Goal: Transaction & Acquisition: Subscribe to service/newsletter

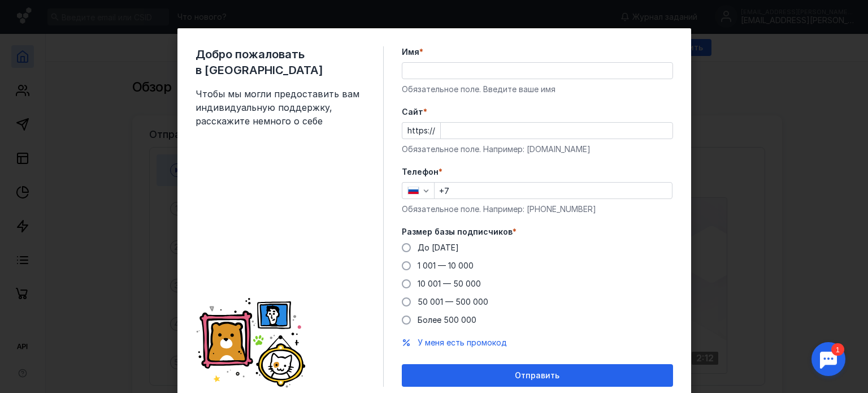
click at [413, 74] on input "Имя *" at bounding box center [537, 71] width 270 height 16
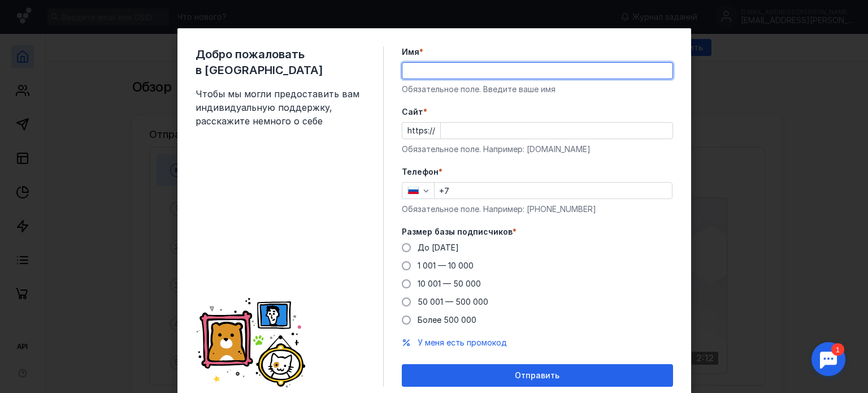
click at [390, 97] on div "Добро пожаловать в Sendsay Чтобы мы могли предоставить вам индивидуальную подде…" at bounding box center [434, 216] width 514 height 376
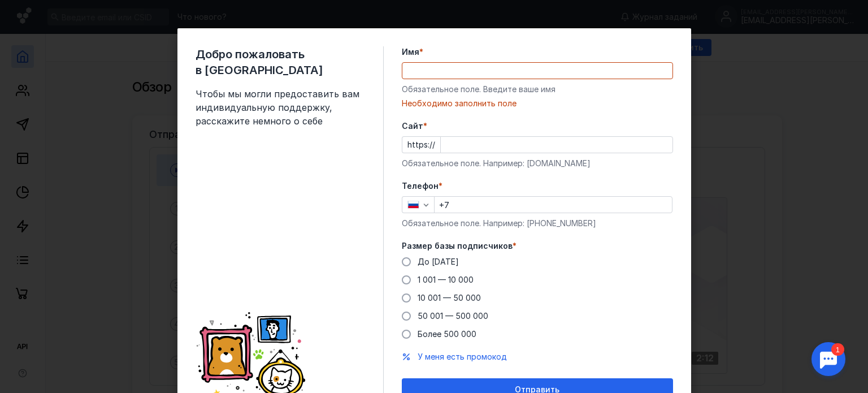
click at [414, 72] on input "Имя *" at bounding box center [537, 71] width 270 height 16
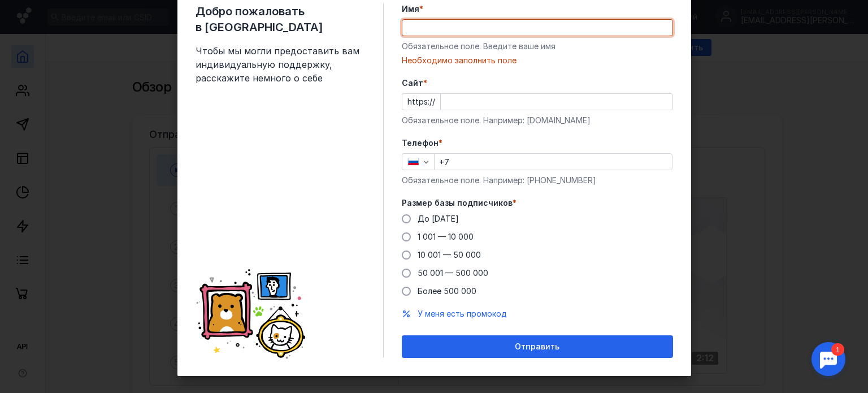
scroll to position [54, 0]
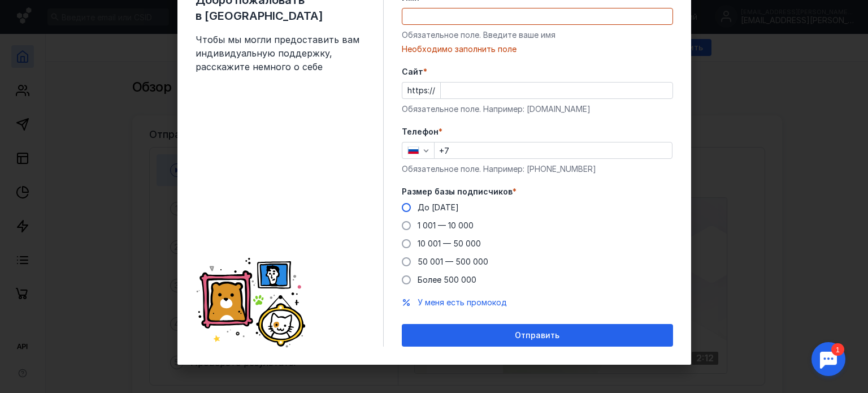
click at [405, 209] on span at bounding box center [406, 207] width 9 height 9
click at [0, 0] on input "До [DATE]" at bounding box center [0, 0] width 0 height 0
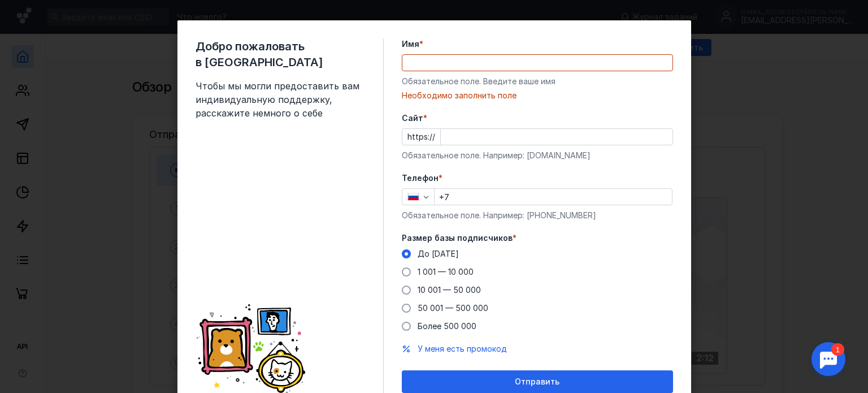
scroll to position [0, 0]
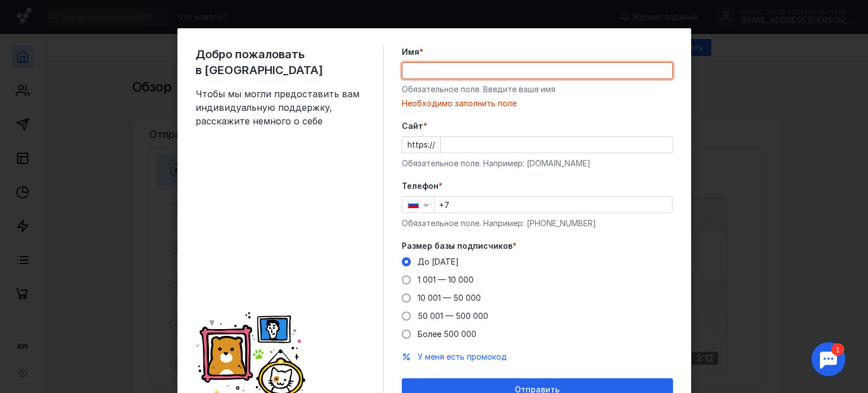
click at [430, 65] on input "Имя *" at bounding box center [537, 71] width 270 height 16
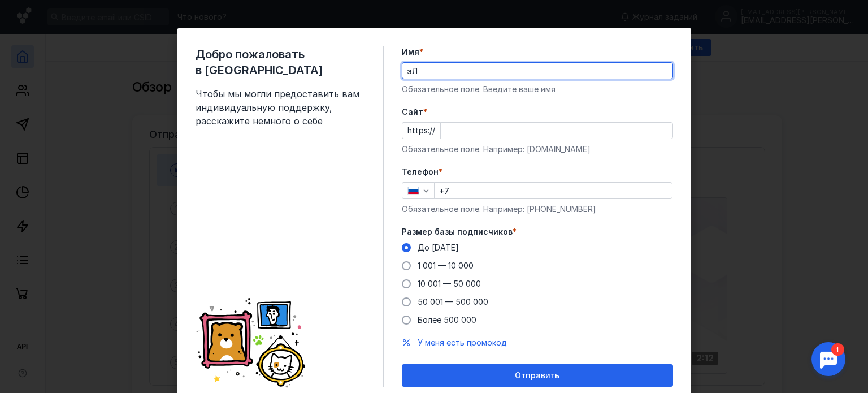
type input "э"
type input "Эллина"
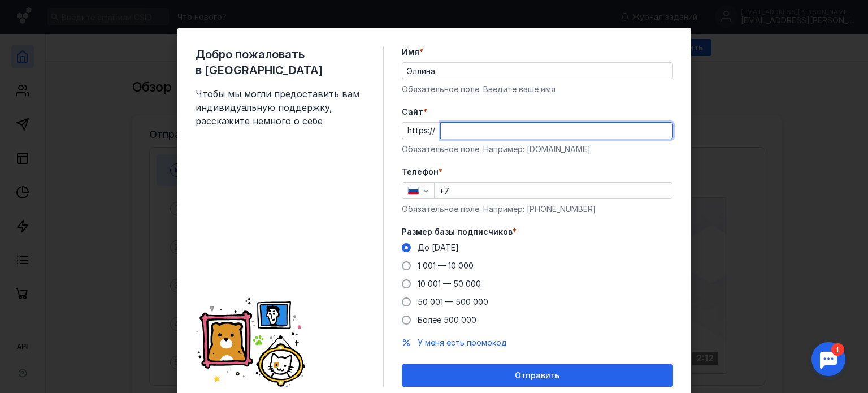
click at [473, 137] on input "Cайт *" at bounding box center [557, 131] width 232 height 16
paste input "[DOMAIN_NAME][URL]"
type input "[DOMAIN_NAME][URL]"
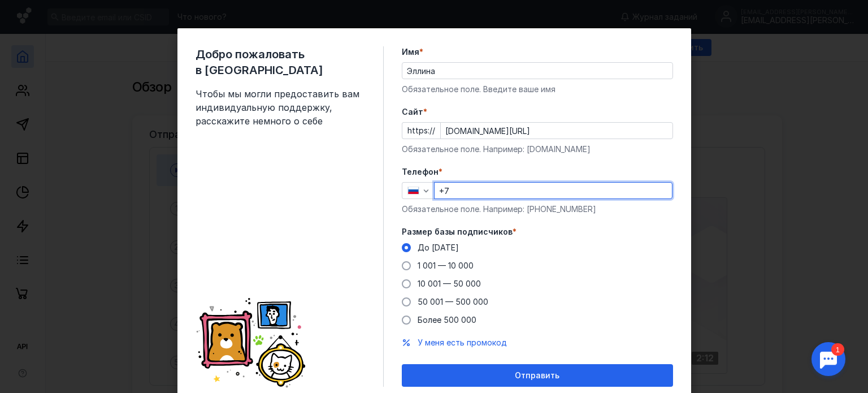
click at [467, 192] on input "+7" at bounding box center [553, 191] width 237 height 16
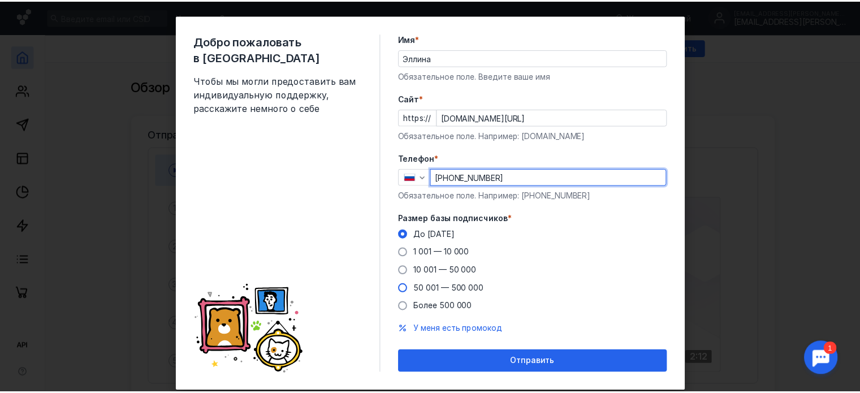
scroll to position [40, 0]
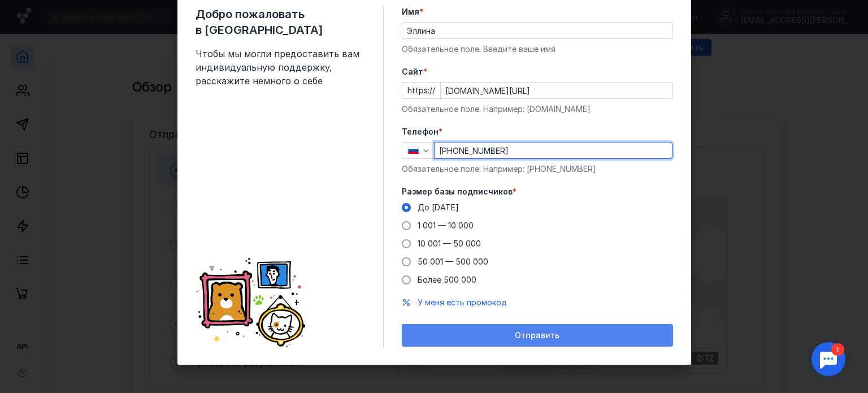
type input "[PHONE_NUMBER]"
click at [486, 327] on div "Отправить" at bounding box center [537, 335] width 271 height 23
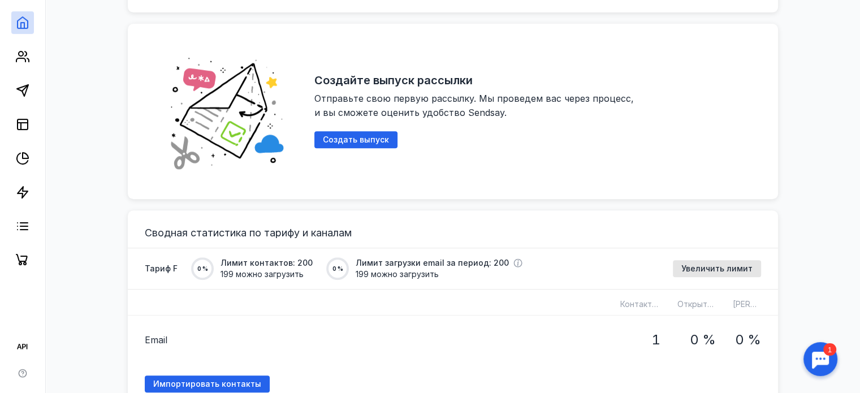
scroll to position [622, 0]
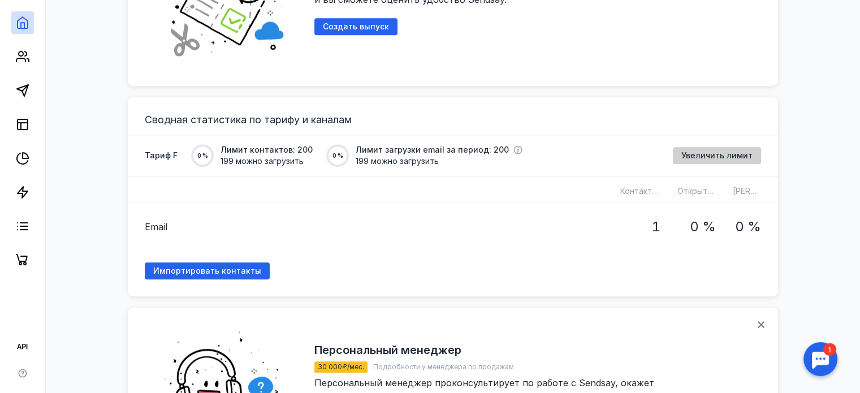
click at [716, 155] on span "Увеличить лимит" at bounding box center [716, 156] width 71 height 10
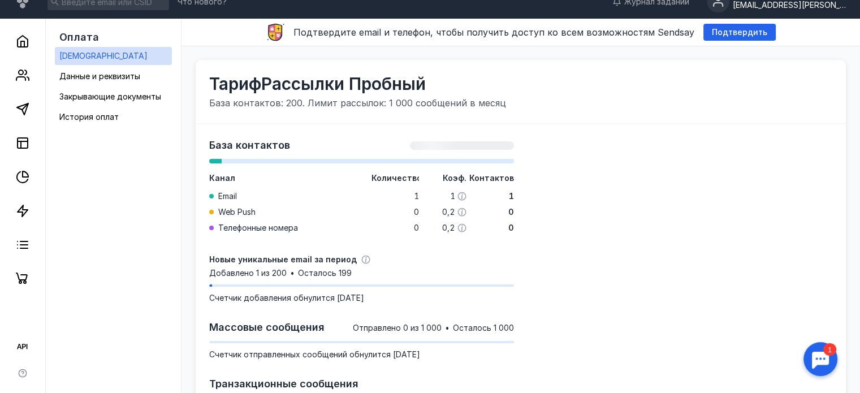
scroll to position [119, 0]
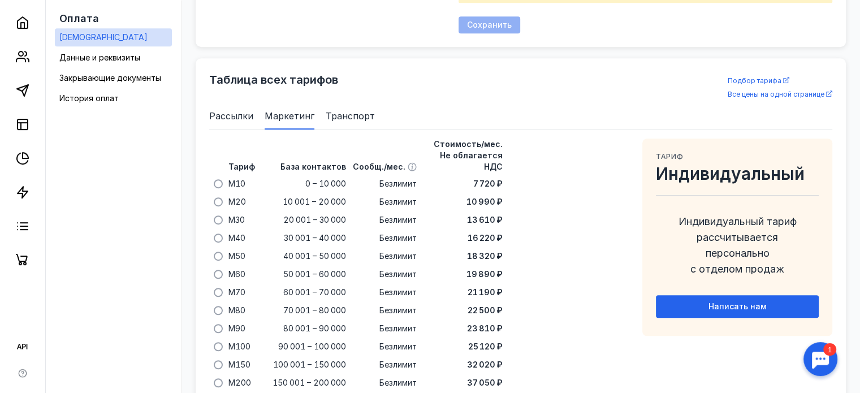
scroll to position [731, 0]
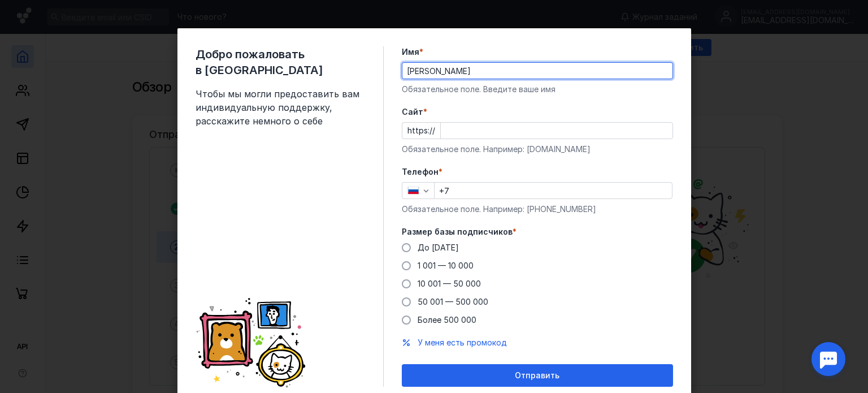
type input "Эллина"
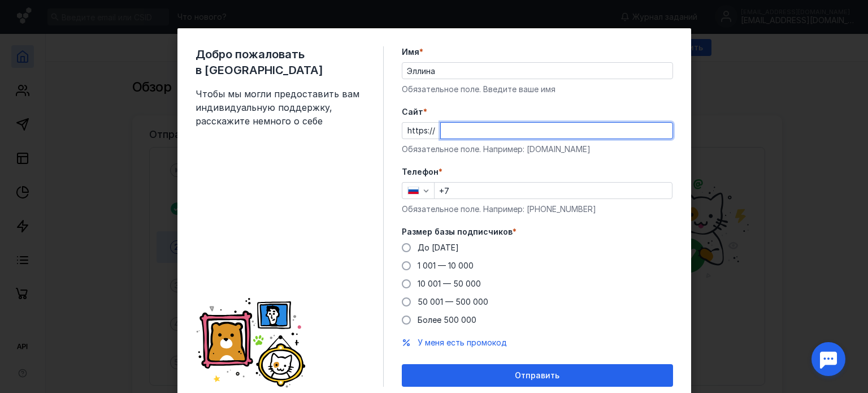
click at [501, 137] on input "Cайт *" at bounding box center [557, 131] width 232 height 16
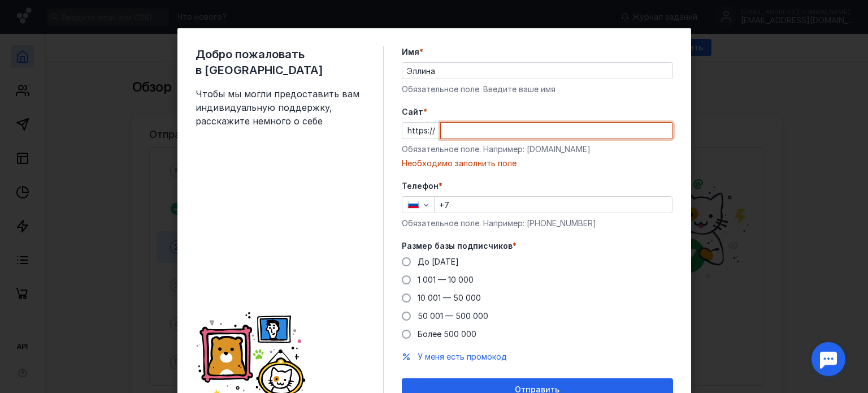
paste input "[DOMAIN_NAME][URL]"
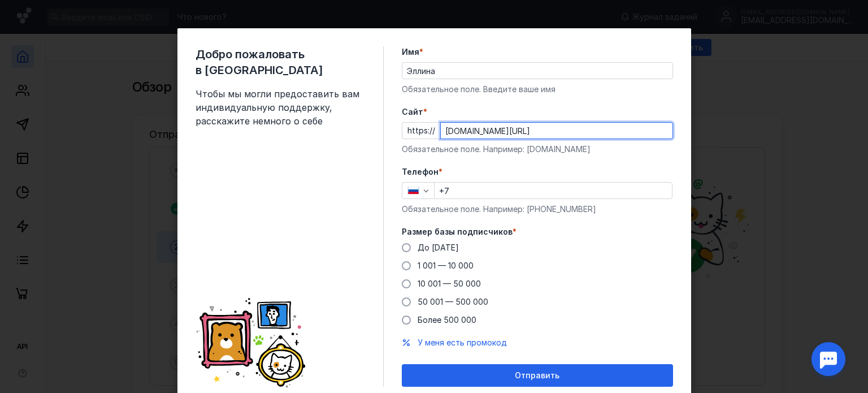
type input "[DOMAIN_NAME][URL]"
click at [472, 193] on input "+7" at bounding box center [553, 191] width 237 height 16
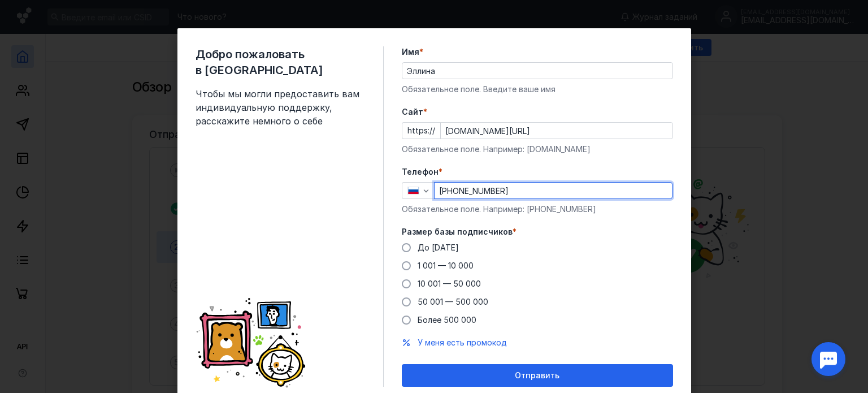
type input "[PHONE_NUMBER]"
click at [420, 241] on div "Размер базы подписчиков * До [DATE] 1 001 — 10 000 10 001 — 50 000 50 001 — 500…" at bounding box center [537, 275] width 271 height 99
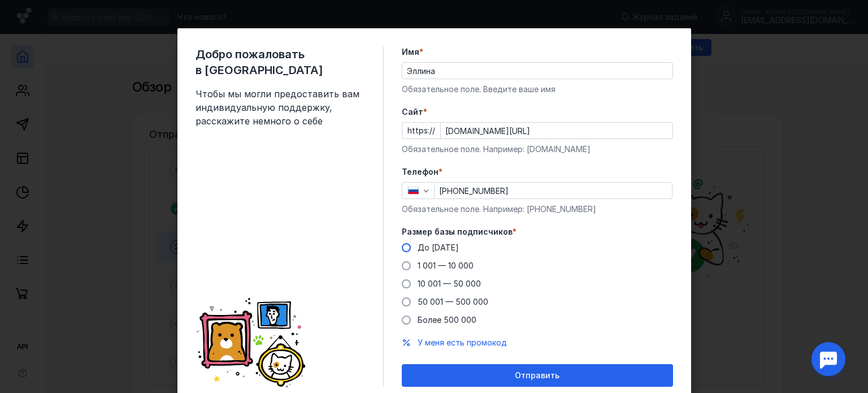
click at [426, 250] on span "До [DATE]" at bounding box center [438, 247] width 41 height 10
click at [0, 0] on input "До [DATE]" at bounding box center [0, 0] width 0 height 0
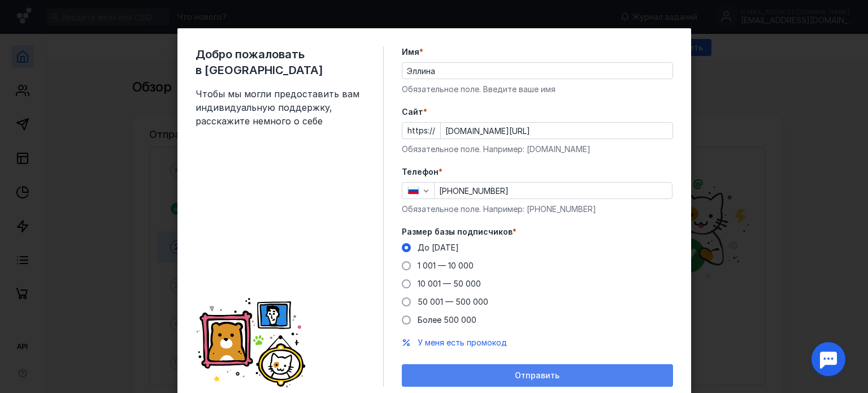
click at [531, 377] on span "Отправить" at bounding box center [537, 376] width 45 height 10
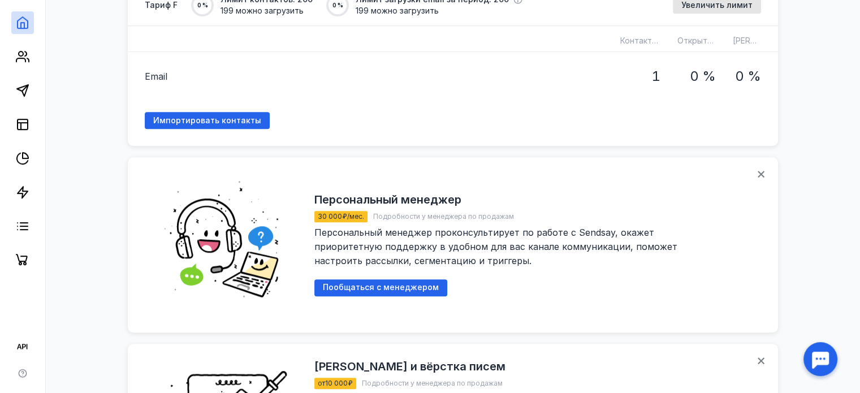
scroll to position [735, 0]
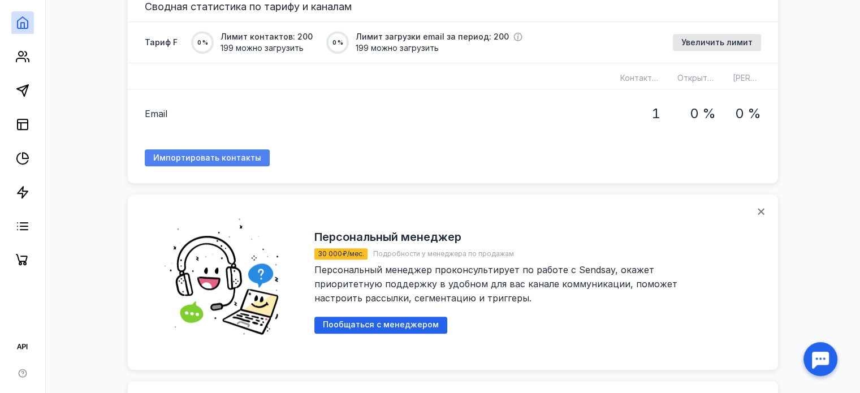
click at [229, 157] on span "Импортировать контакты" at bounding box center [207, 158] width 108 height 10
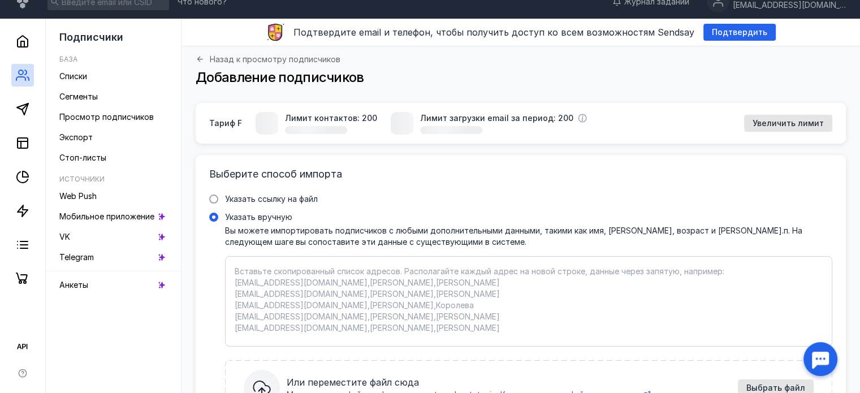
scroll to position [115, 0]
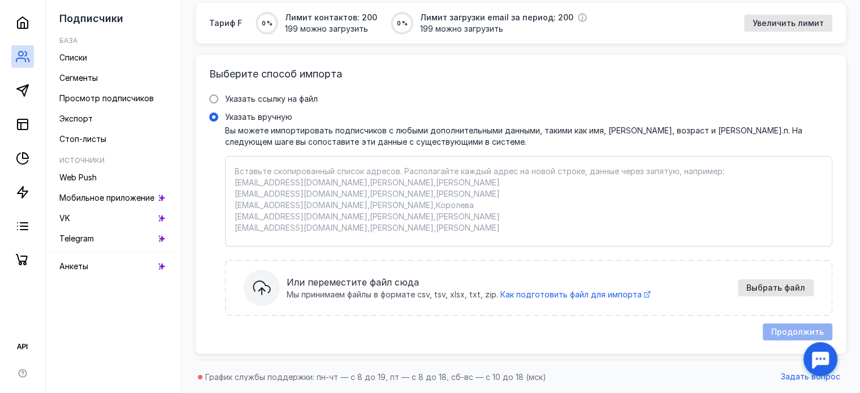
click at [265, 169] on textarea "Указать вручную Вы можете импортировать подписчиков с любыми дополнительными да…" at bounding box center [529, 201] width 588 height 71
paste textarea "i@[DOMAIN_NAME] [EMAIL_ADDRESS][DOMAIN_NAME] [EMAIL_ADDRESS][DOMAIN_NAME] [EMAI…"
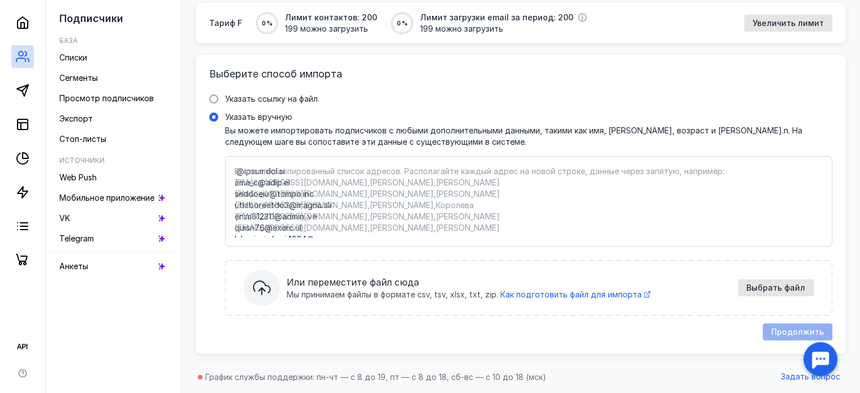
scroll to position [2114, 0]
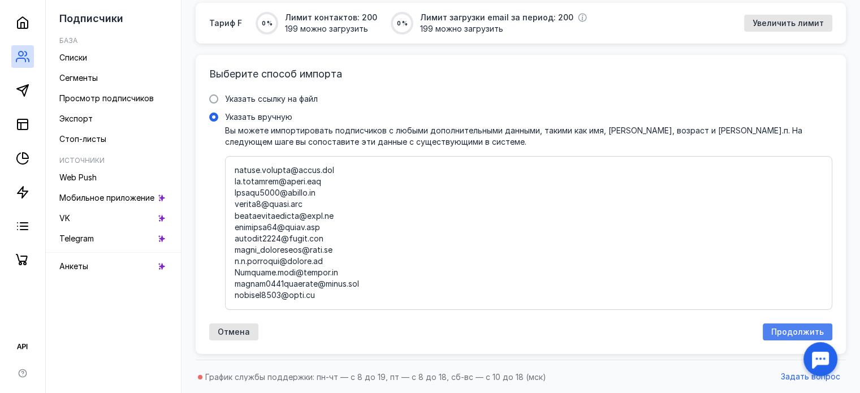
type textarea "i@[DOMAIN_NAME] [EMAIL_ADDRESS][DOMAIN_NAME] [EMAIL_ADDRESS][DOMAIN_NAME] [EMAI…"
click at [799, 327] on span "Продолжить" at bounding box center [797, 332] width 53 height 10
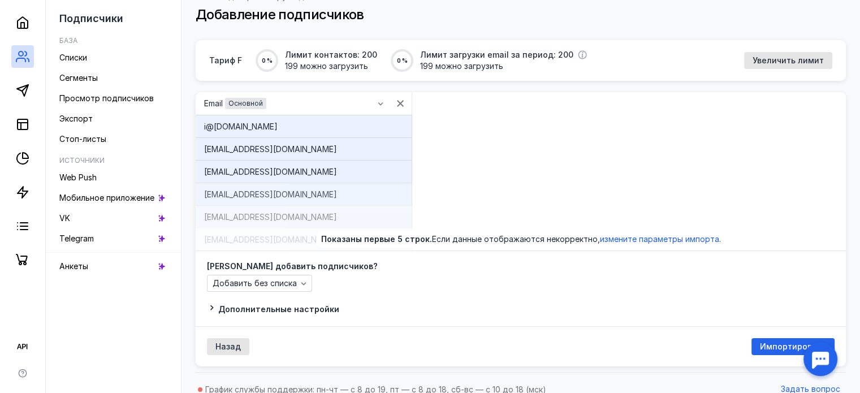
scroll to position [90, 0]
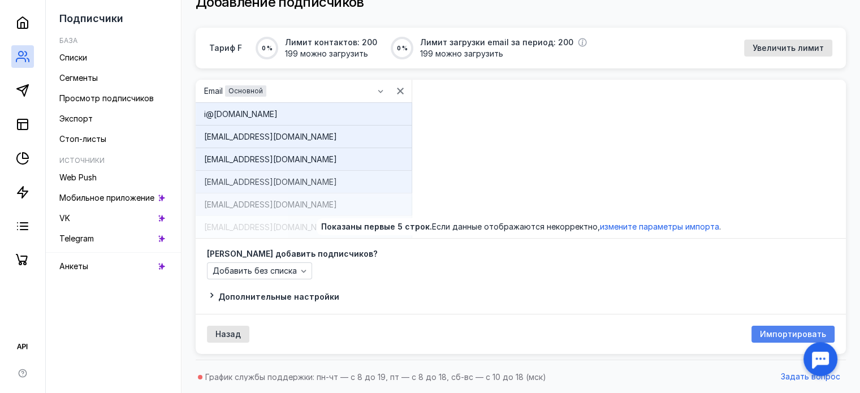
click at [774, 336] on span "Импортировать" at bounding box center [793, 335] width 66 height 10
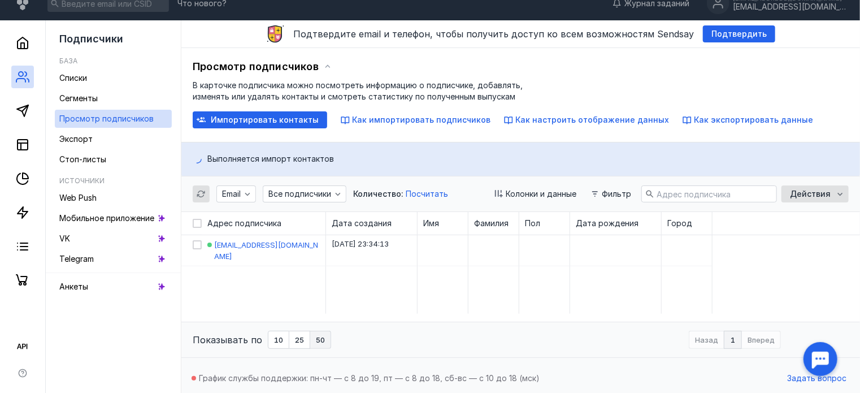
scroll to position [15, 0]
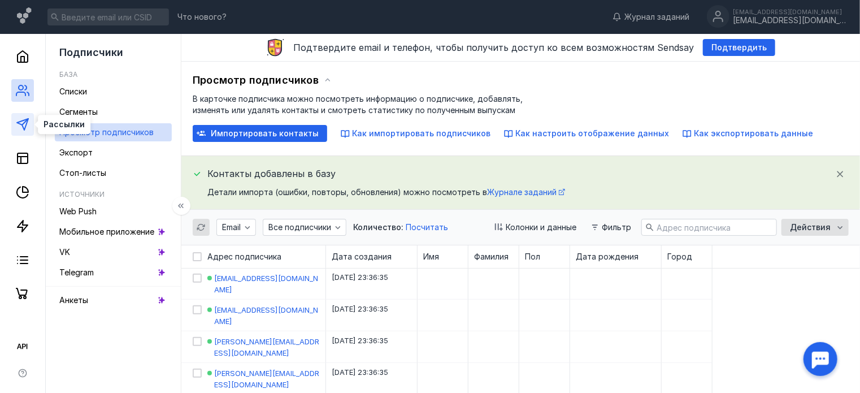
click at [25, 125] on icon at bounding box center [23, 125] width 14 height 14
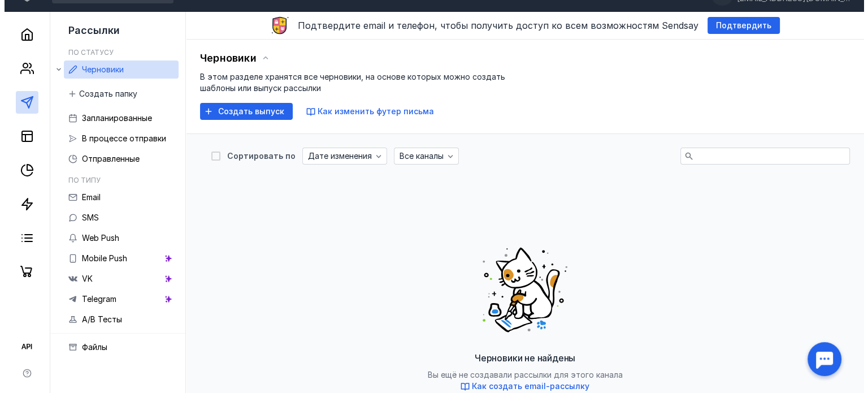
scroll to position [113, 0]
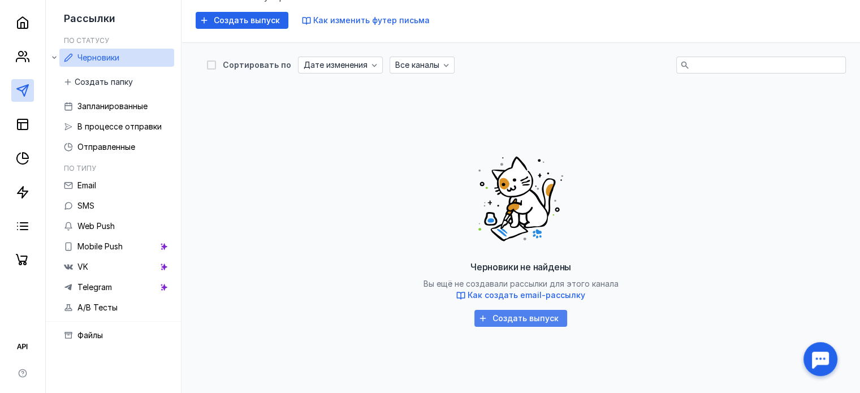
click at [523, 315] on span "Создать выпуск" at bounding box center [525, 319] width 66 height 10
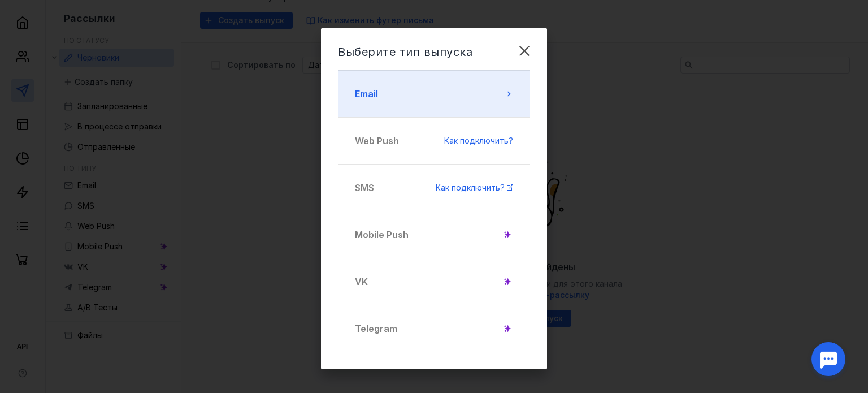
click at [408, 85] on button "Email" at bounding box center [434, 93] width 192 height 47
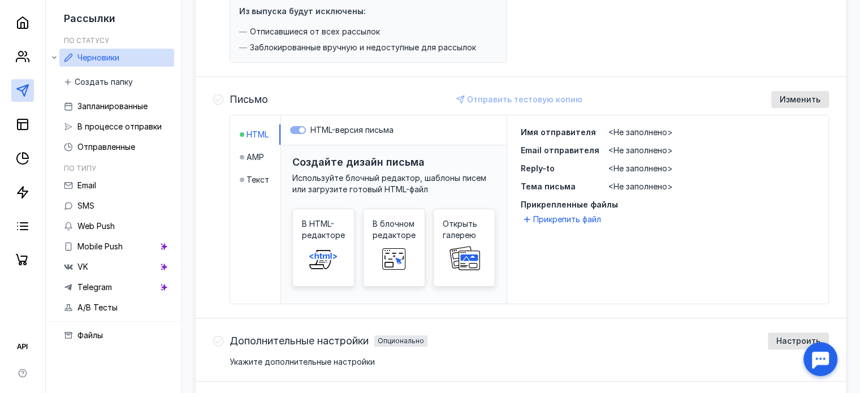
scroll to position [226, 0]
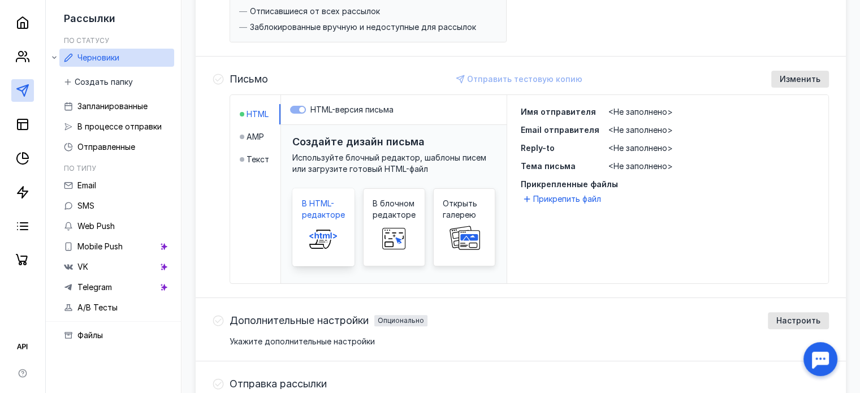
click at [319, 220] on span at bounding box center [323, 238] width 36 height 36
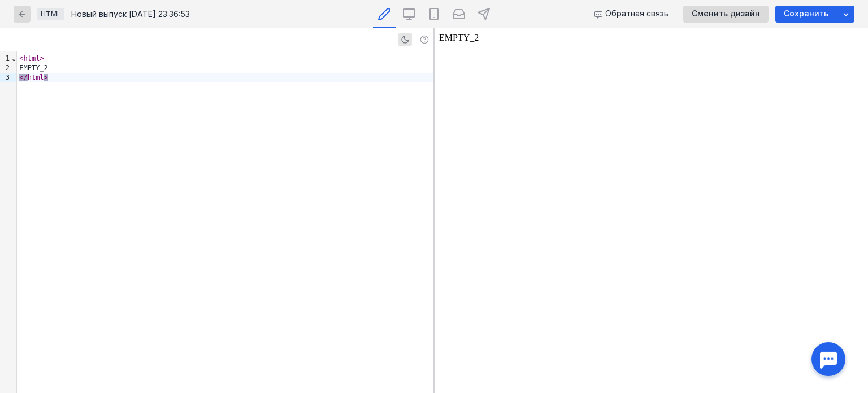
click at [122, 79] on div "</ html >" at bounding box center [225, 78] width 417 height 10
click at [116, 88] on div "< html > EMPTY_2 </ html >" at bounding box center [225, 221] width 417 height 341
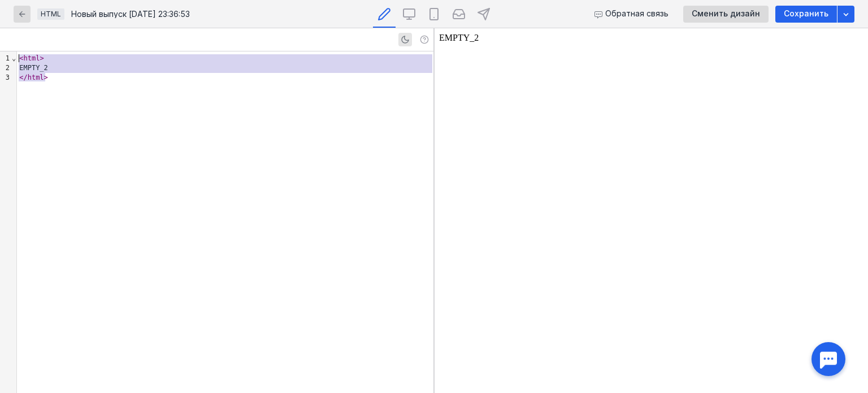
drag, startPoint x: 116, startPoint y: 88, endPoint x: 4, endPoint y: 60, distance: 115.7
click at [4, 60] on div "9 1 2 3 › ⌄ < html > EMPTY_2 </ html >" at bounding box center [217, 221] width 434 height 341
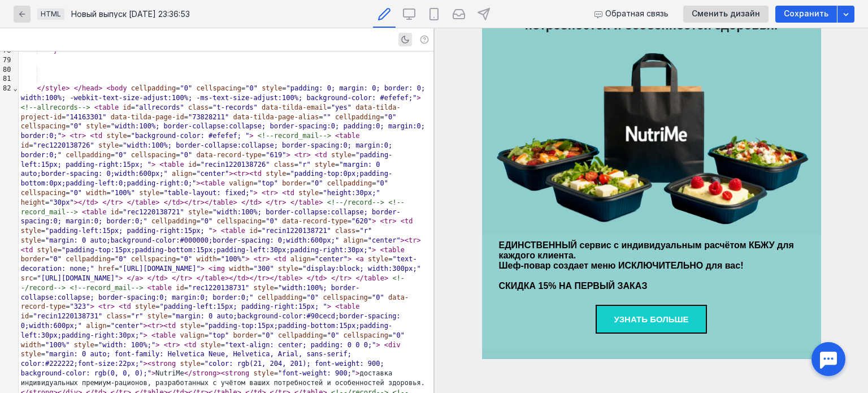
scroll to position [176, 0]
click at [662, 313] on link "УЗНАТЬ БОЛЬШЕ" at bounding box center [651, 319] width 111 height 29
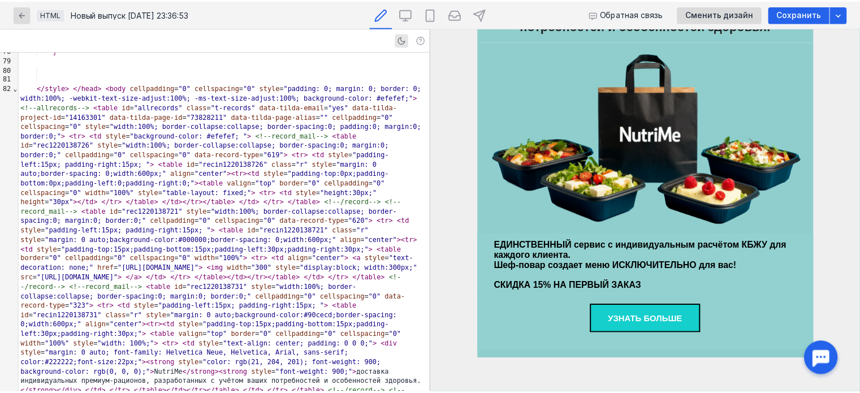
scroll to position [1118, 0]
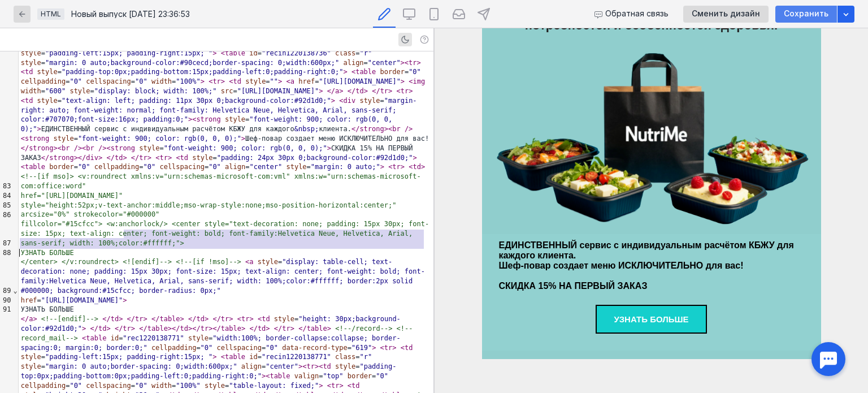
click at [808, 6] on div "Сохранить" at bounding box center [806, 14] width 62 height 17
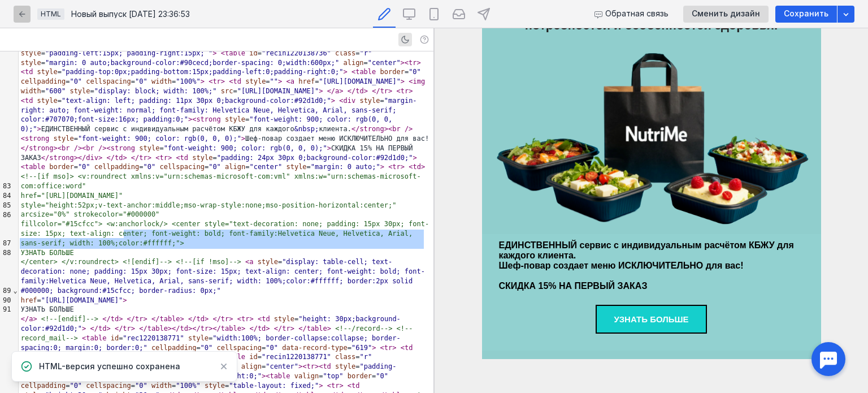
click at [25, 13] on icon "button" at bounding box center [22, 14] width 9 height 9
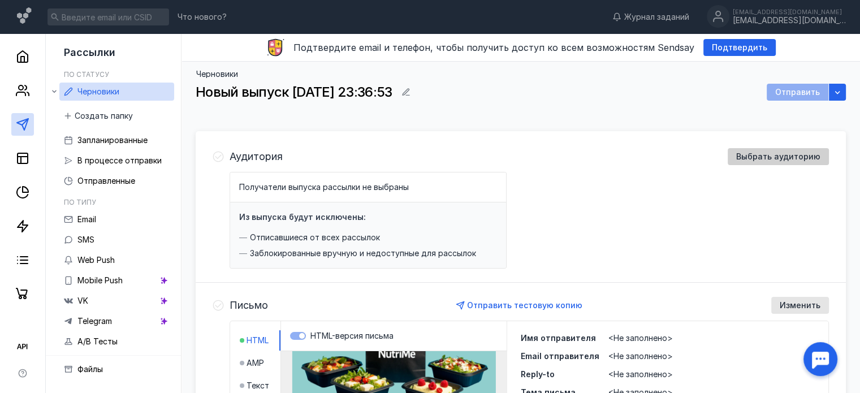
click at [769, 152] on span "Выбрать аудиторию" at bounding box center [778, 157] width 84 height 10
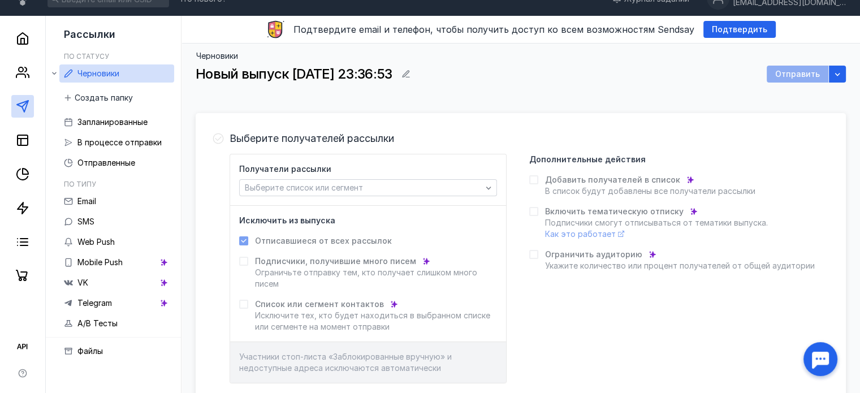
scroll to position [57, 0]
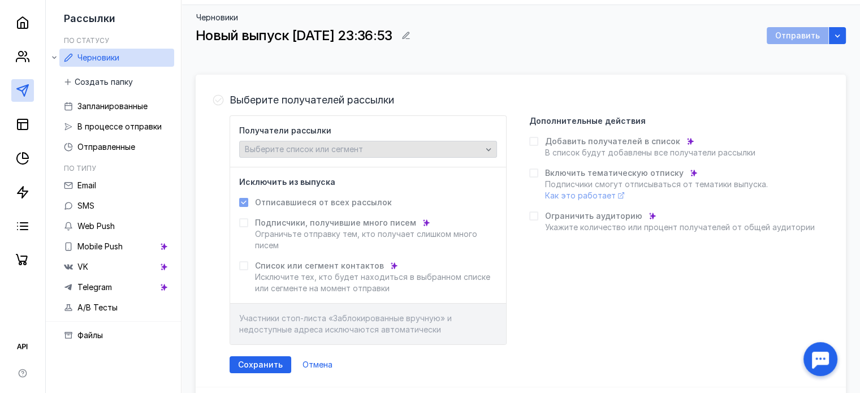
click at [344, 151] on span "Выберите список или сегмент" at bounding box center [304, 149] width 118 height 10
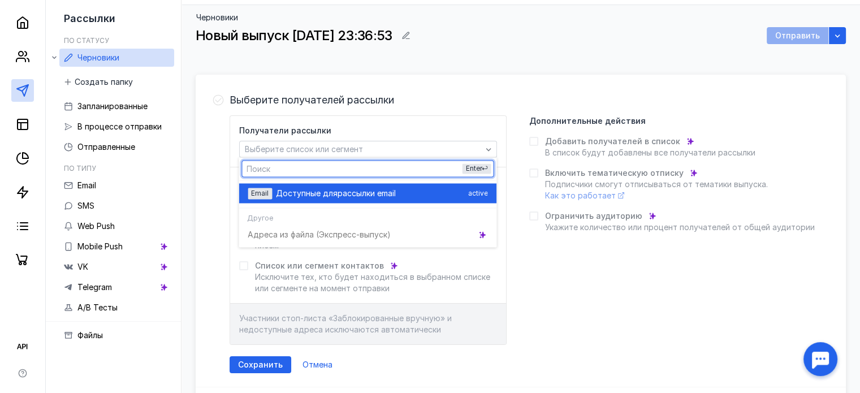
click at [349, 197] on span "рассылки email" at bounding box center [366, 193] width 58 height 11
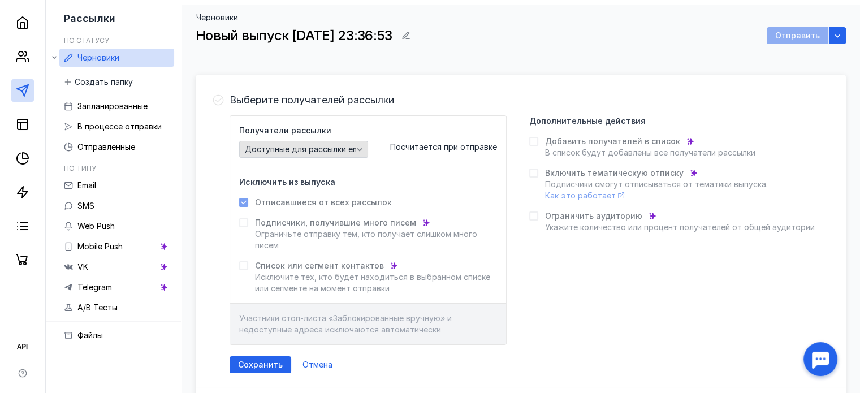
click at [340, 148] on span "Доступные для рассылки email" at bounding box center [306, 150] width 122 height 10
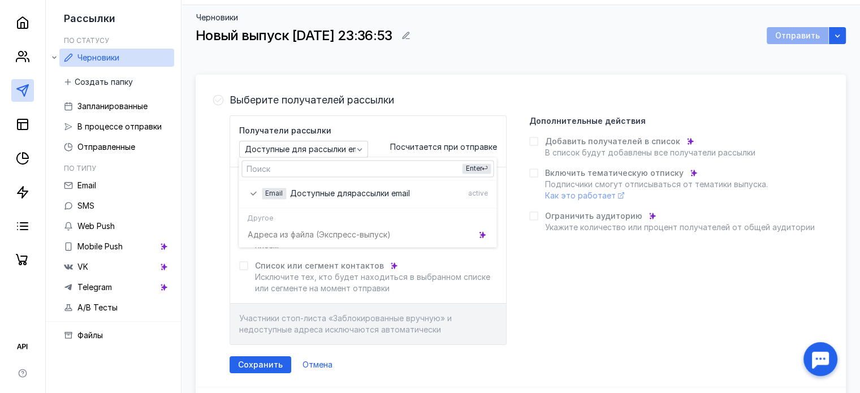
click at [606, 253] on div "Получатели рассылки Доступные для рассылки email Посчитается при отправке Исклю…" at bounding box center [528, 229] width 599 height 229
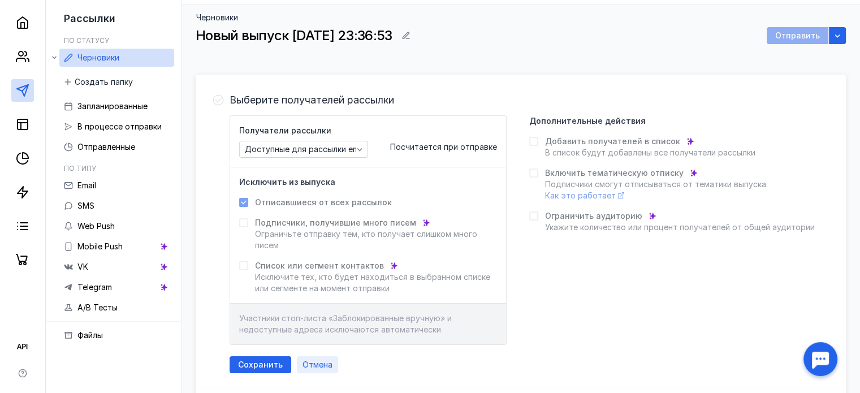
click at [311, 361] on span "Отмена" at bounding box center [317, 365] width 30 height 10
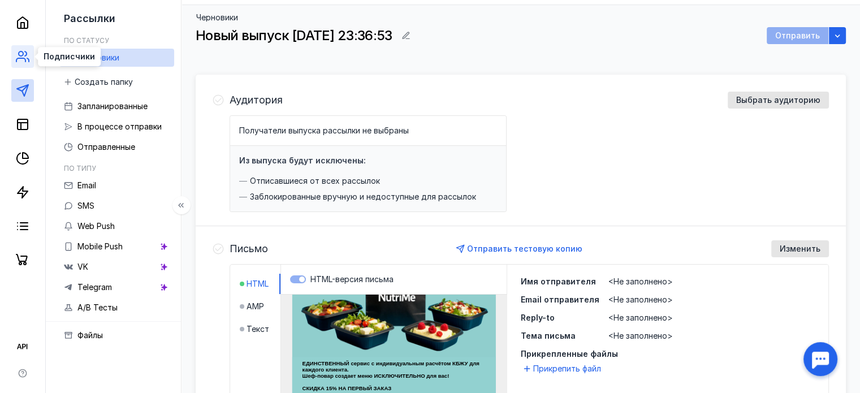
click at [20, 60] on icon at bounding box center [23, 57] width 14 height 14
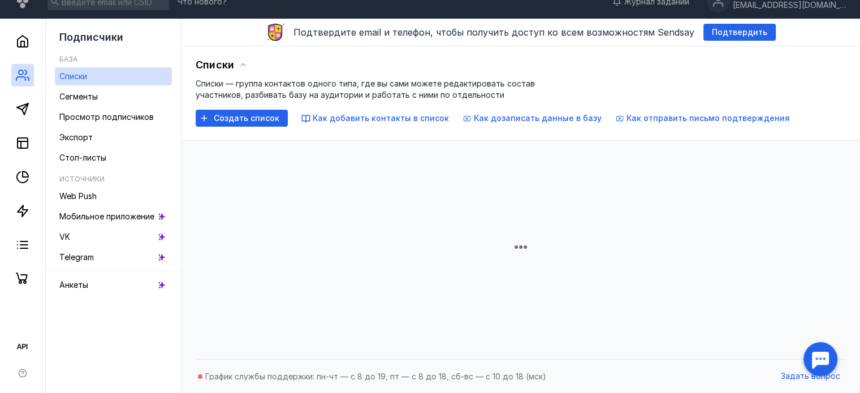
scroll to position [57, 0]
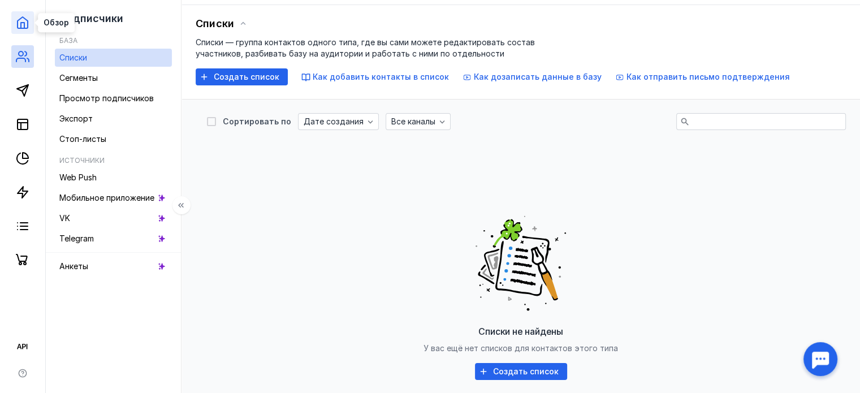
click at [18, 28] on icon at bounding box center [23, 22] width 10 height 11
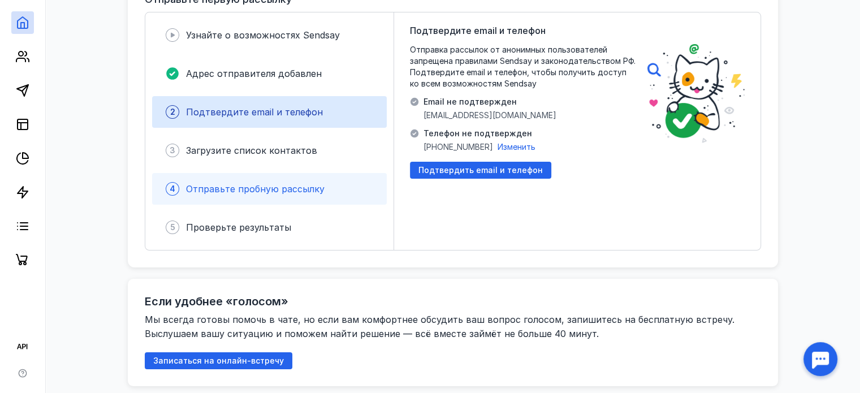
scroll to position [170, 0]
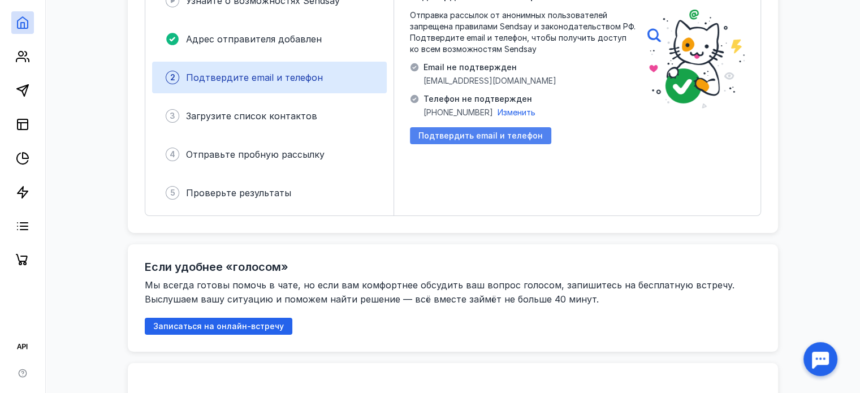
click at [454, 141] on div "Подтвердить email и телефон" at bounding box center [480, 135] width 141 height 17
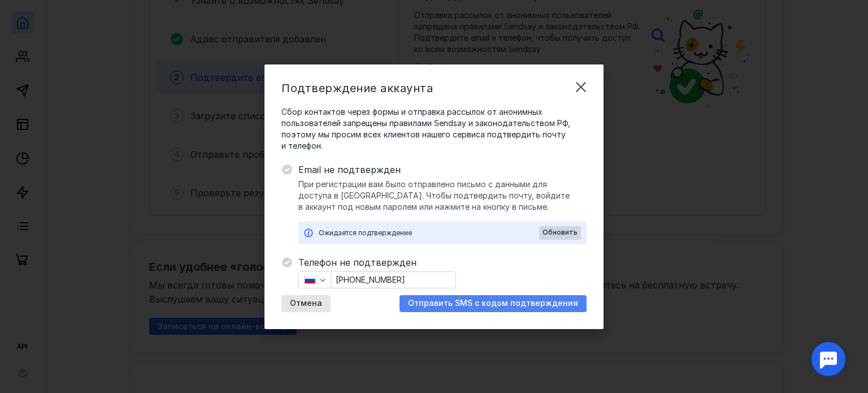
click at [502, 305] on span "Отправить SMS с кодом подтверждения" at bounding box center [493, 303] width 170 height 10
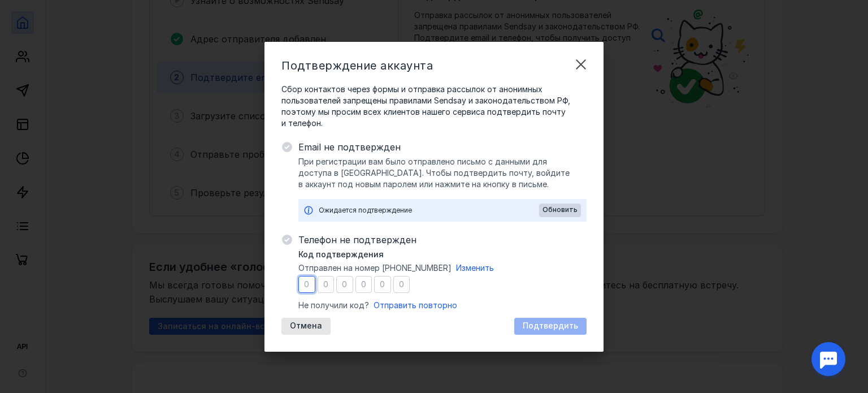
click at [305, 284] on input "number" at bounding box center [306, 284] width 17 height 17
type input "5"
type input "3"
type input "1"
type input "4"
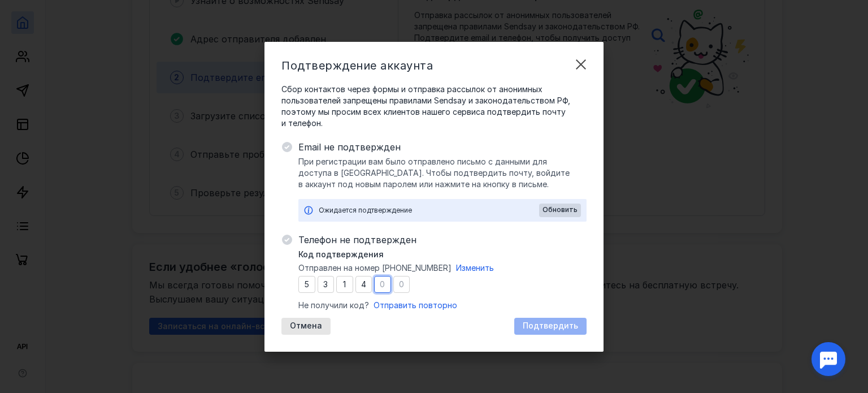
type input "9"
type input "4"
click at [528, 320] on div "Подтвердить" at bounding box center [550, 326] width 72 height 17
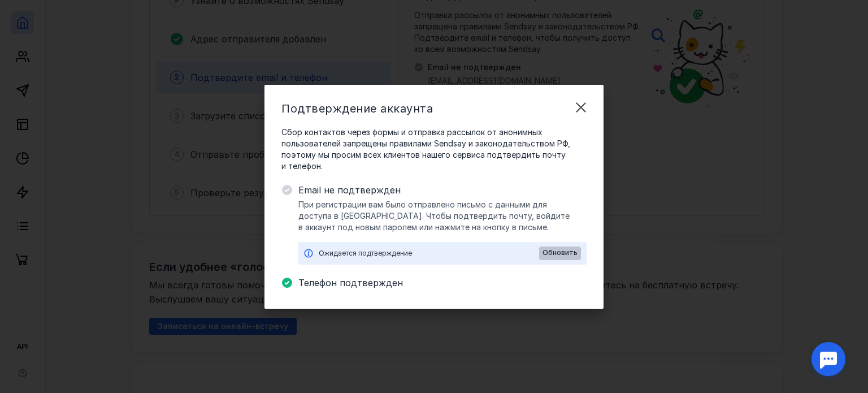
click at [548, 252] on span "Обновить" at bounding box center [560, 253] width 35 height 8
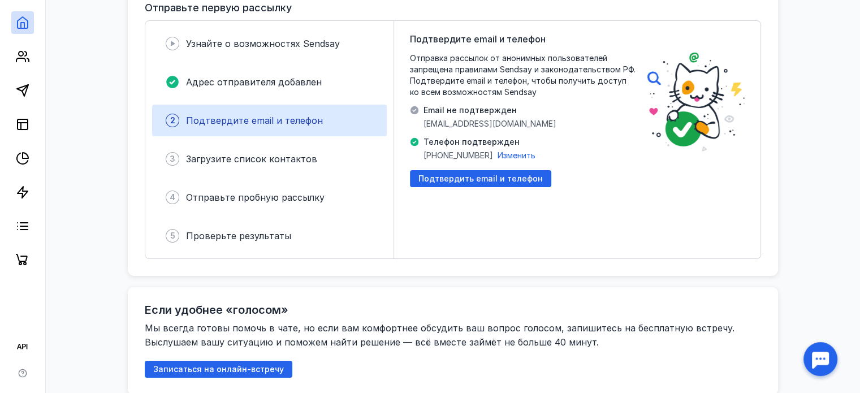
scroll to position [0, 0]
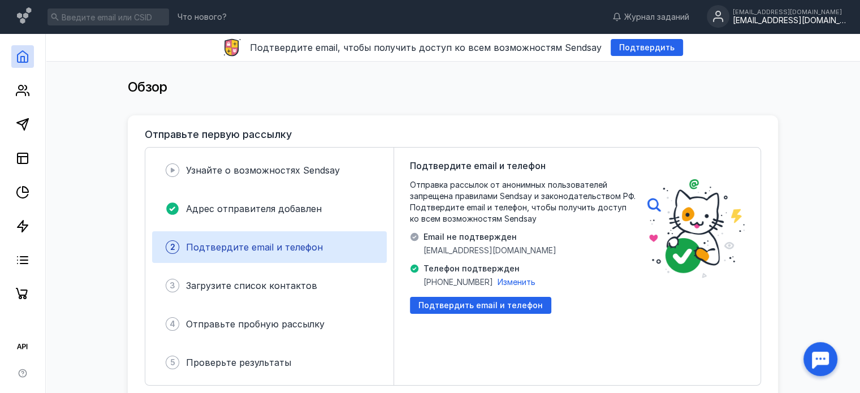
click at [781, 14] on div "[EMAIL_ADDRESS][DOMAIN_NAME]" at bounding box center [789, 11] width 113 height 7
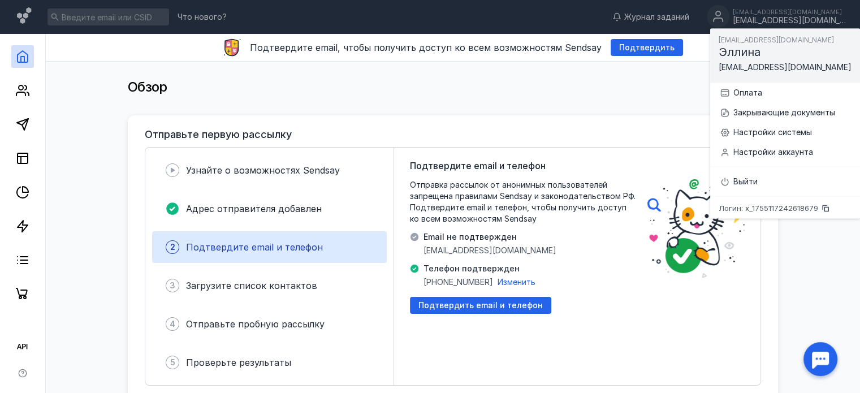
click at [649, 132] on div "Отправьте первую рассылку" at bounding box center [453, 134] width 616 height 11
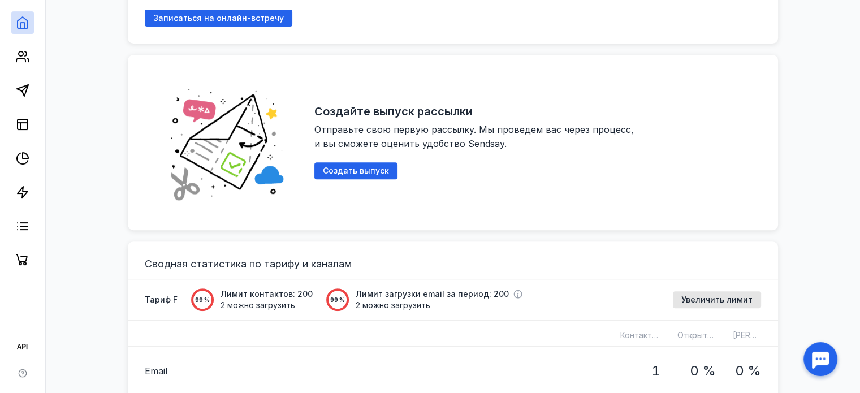
scroll to position [475, 0]
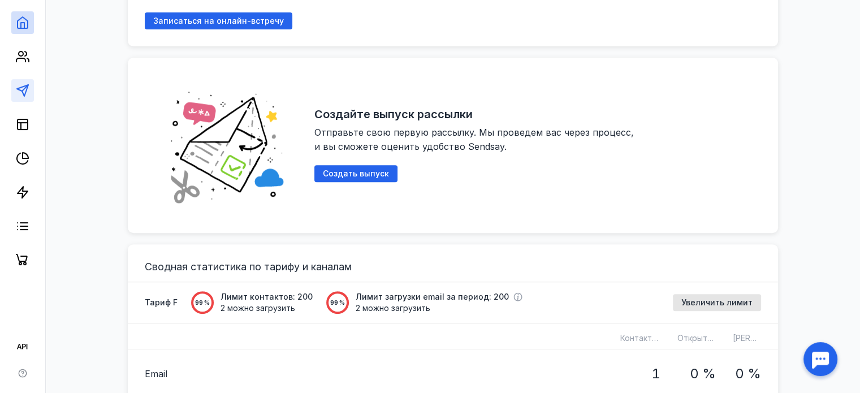
click at [32, 88] on link at bounding box center [22, 90] width 23 height 23
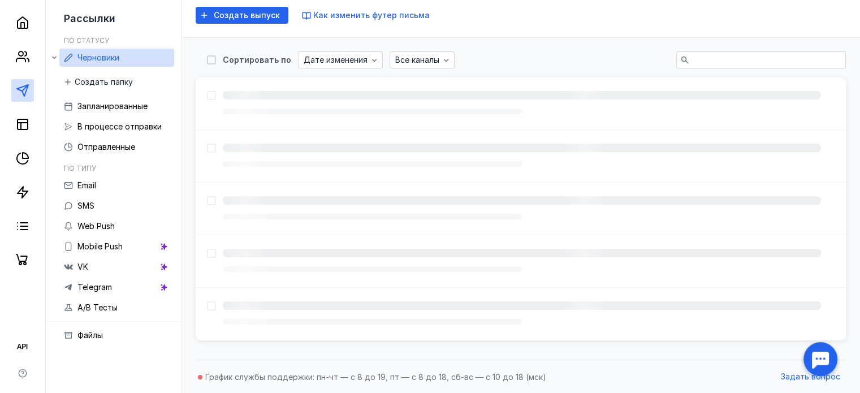
scroll to position [15, 0]
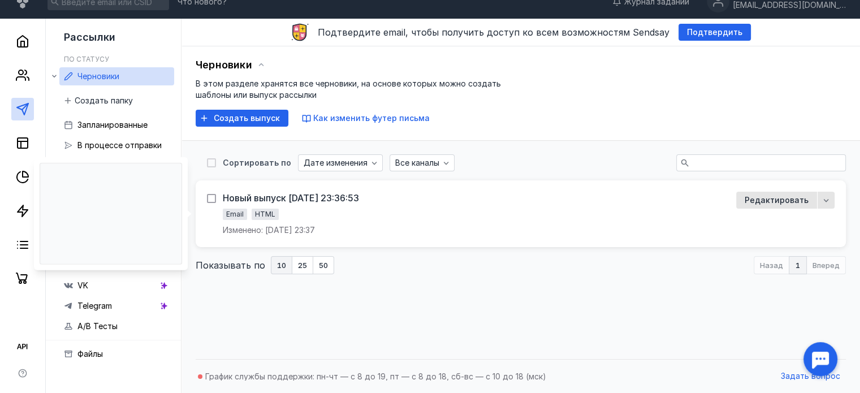
click at [210, 202] on div at bounding box center [211, 198] width 9 height 9
click at [210, 200] on input "checkbox" at bounding box center [210, 196] width 7 height 7
checkbox input "true"
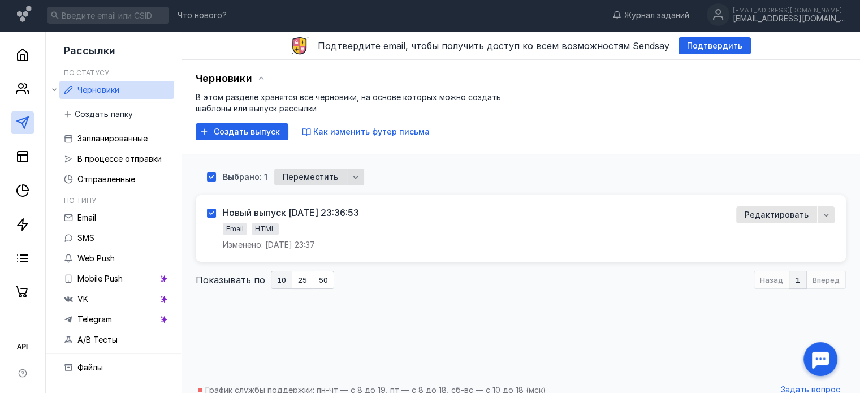
scroll to position [0, 0]
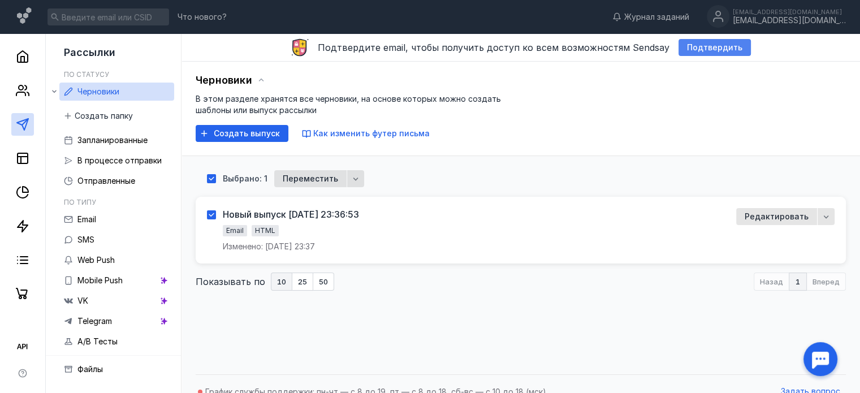
click at [699, 49] on span "Подтвердить" at bounding box center [714, 48] width 55 height 10
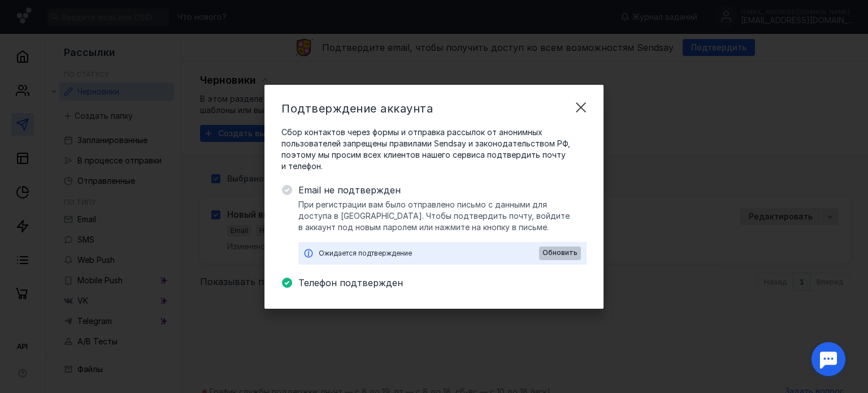
click at [563, 255] on span "Обновить" at bounding box center [560, 253] width 35 height 8
click at [376, 184] on span "Email не подтвержден" at bounding box center [442, 190] width 288 height 14
click at [444, 351] on div "Подтверждение аккаунта Сбор контактов через формы и отправка рассылок от аноним…" at bounding box center [434, 196] width 868 height 393
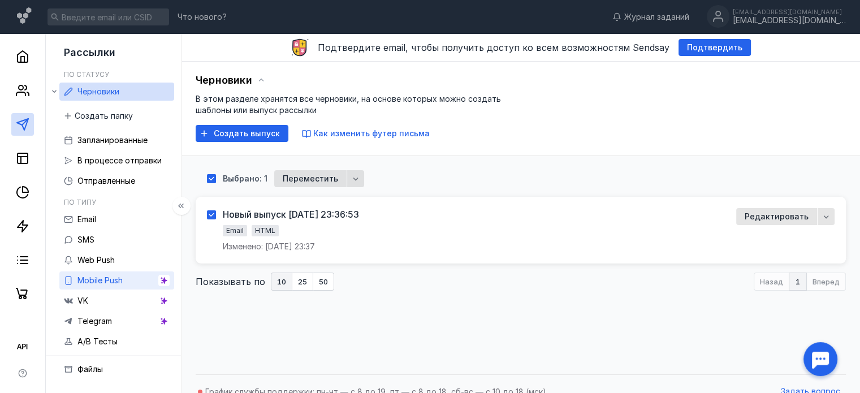
click at [172, 282] on link "Mobile Push" at bounding box center [116, 280] width 115 height 18
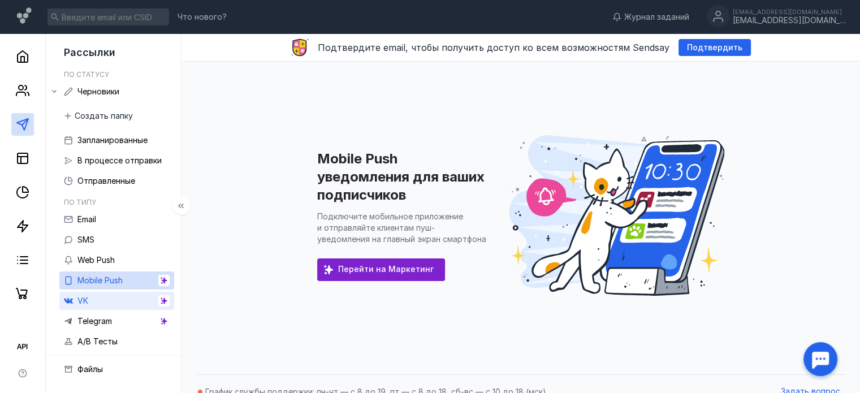
click at [120, 296] on link "VK" at bounding box center [116, 301] width 115 height 18
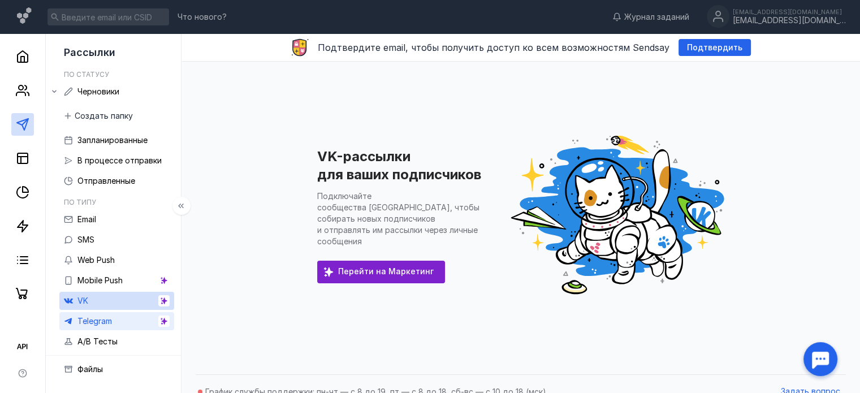
click at [85, 323] on span "Telegram" at bounding box center [94, 321] width 34 height 10
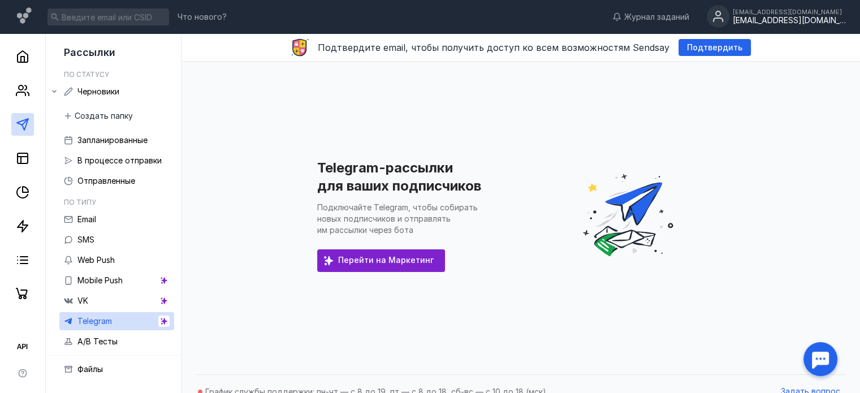
click at [793, 24] on div "[EMAIL_ADDRESS][DOMAIN_NAME]" at bounding box center [789, 21] width 113 height 10
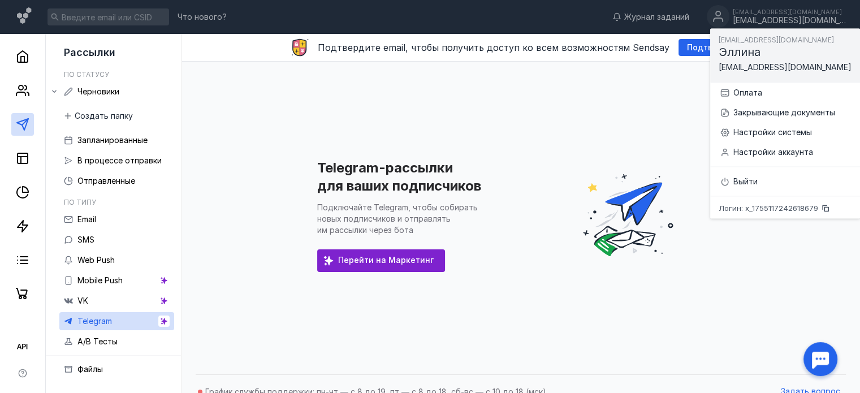
click at [599, 135] on span at bounding box center [628, 215] width 192 height 192
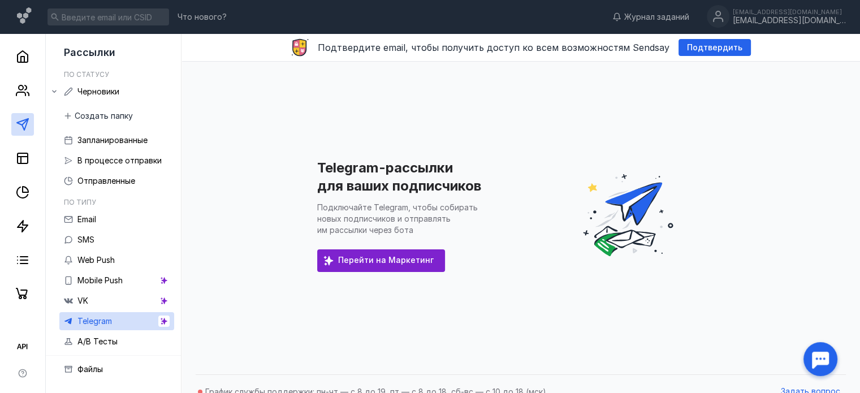
click at [281, 111] on div "Telegram-рассылки для ваших подписчиков Подключайте Telegram, чтобы собирать но…" at bounding box center [521, 215] width 656 height 307
click at [16, 88] on icon at bounding box center [23, 91] width 14 height 14
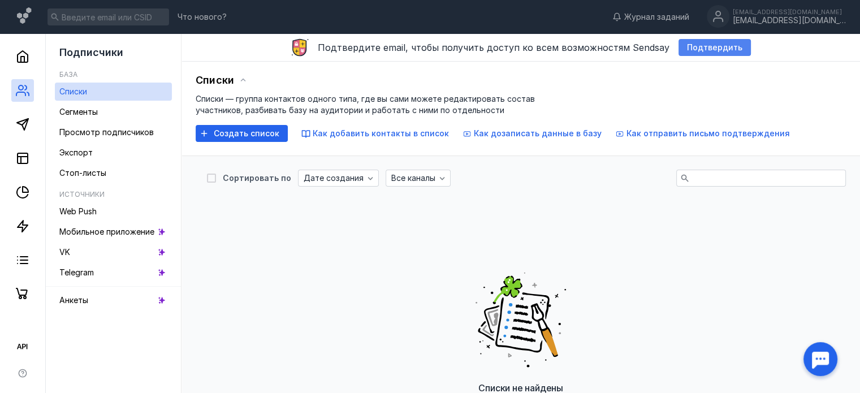
click at [705, 51] on span "Подтвердить" at bounding box center [714, 48] width 55 height 10
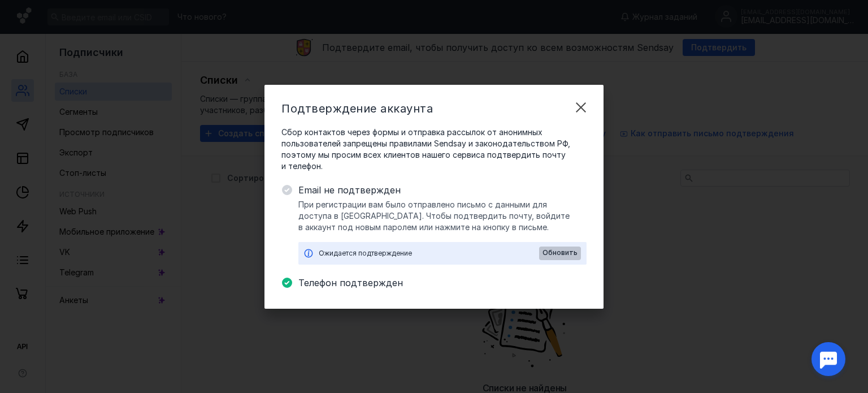
click at [571, 250] on span "Обновить" at bounding box center [560, 253] width 35 height 8
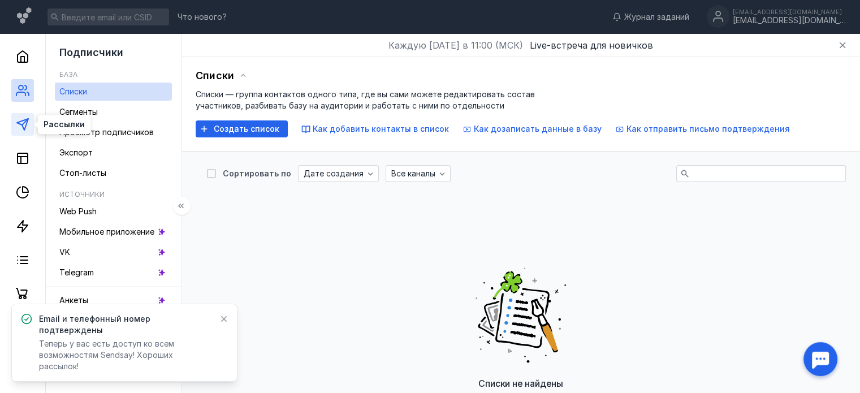
click at [19, 131] on icon at bounding box center [23, 125] width 14 height 14
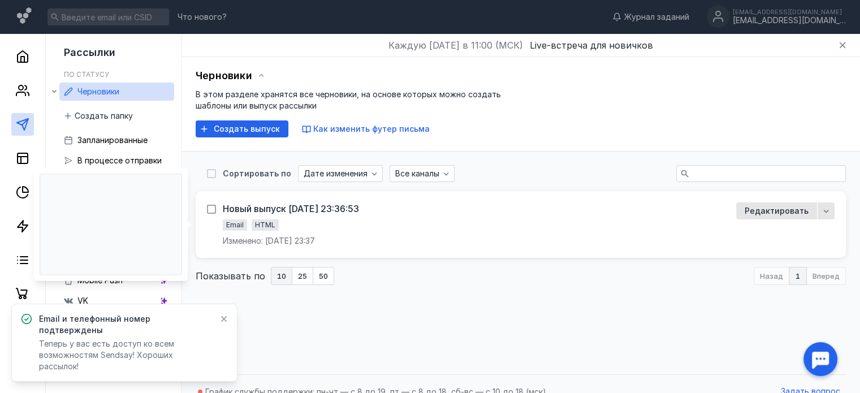
click at [210, 207] on icon at bounding box center [211, 209] width 8 height 8
click at [210, 207] on input "checkbox" at bounding box center [210, 206] width 7 height 7
checkbox input "true"
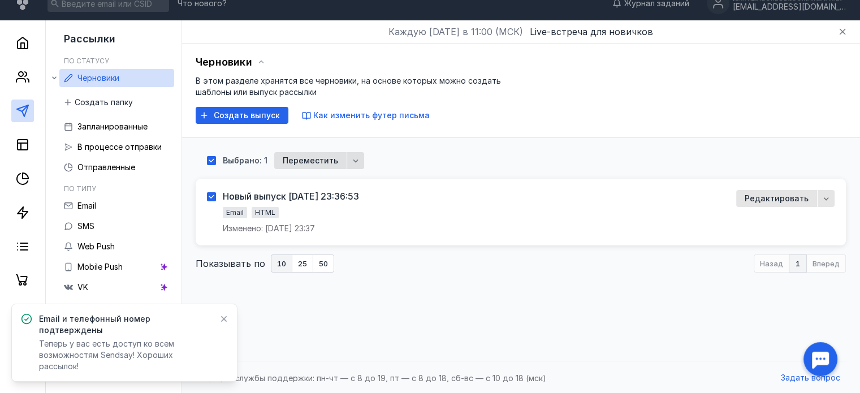
scroll to position [15, 0]
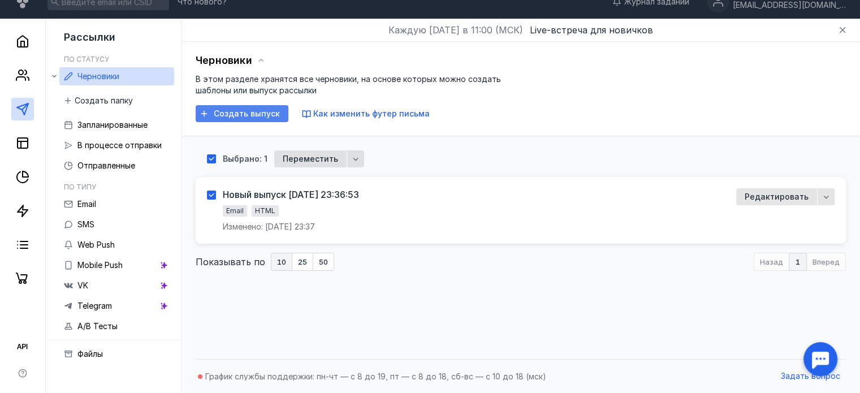
click at [246, 114] on span "Создать выпуск" at bounding box center [247, 114] width 66 height 10
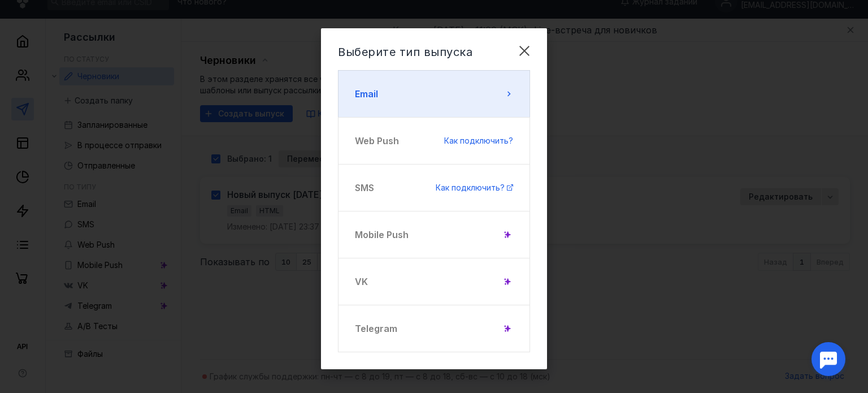
click at [447, 106] on button "Email" at bounding box center [434, 93] width 192 height 47
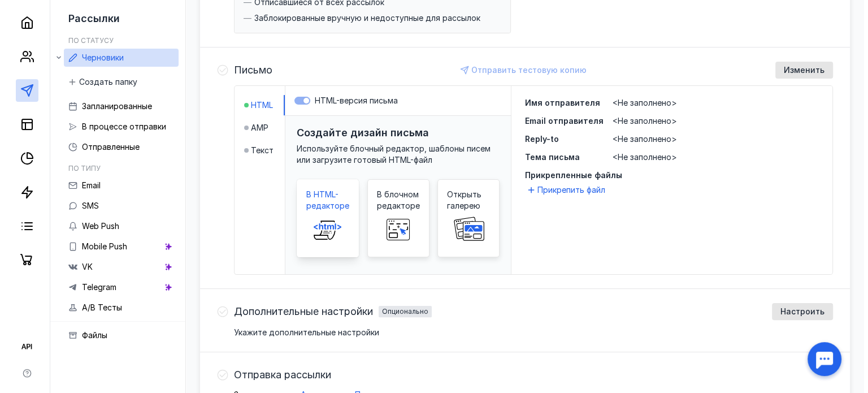
scroll to position [241, 0]
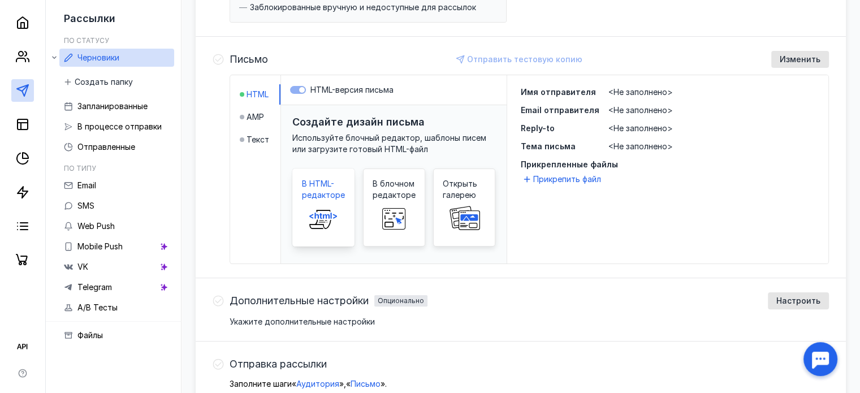
click at [315, 205] on span at bounding box center [323, 219] width 36 height 36
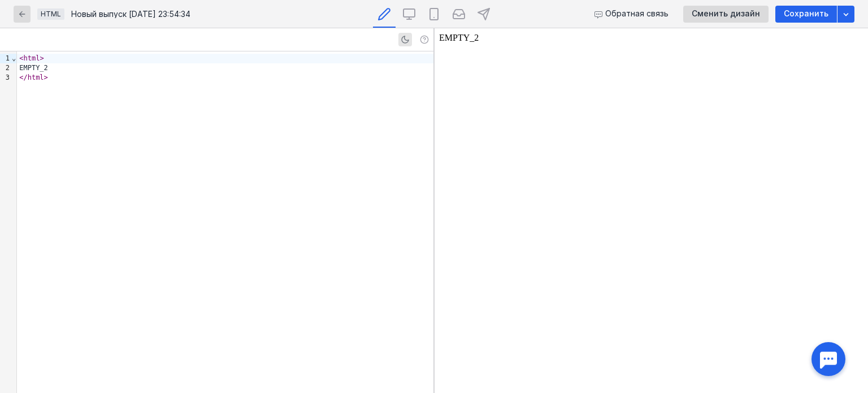
click at [61, 72] on div "EMPTY_2" at bounding box center [225, 68] width 417 height 10
click at [61, 84] on div "< html > EMPTY_2 </ html >" at bounding box center [225, 221] width 417 height 341
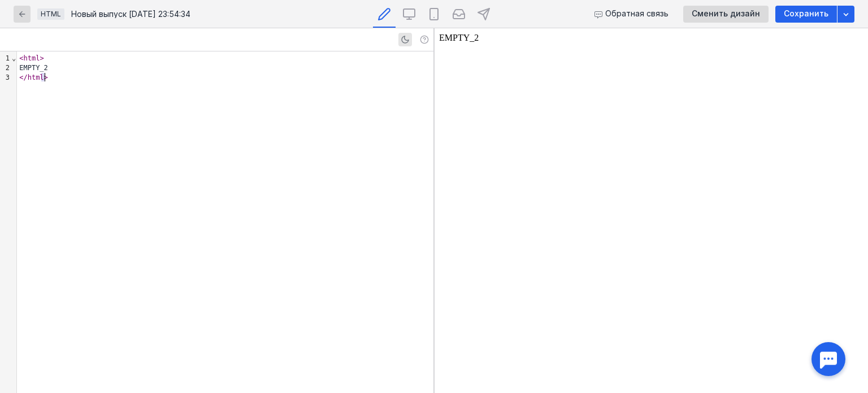
click at [61, 84] on div "< html > EMPTY_2 </ html >" at bounding box center [225, 221] width 417 height 341
click at [62, 77] on div "</ html >" at bounding box center [225, 78] width 417 height 10
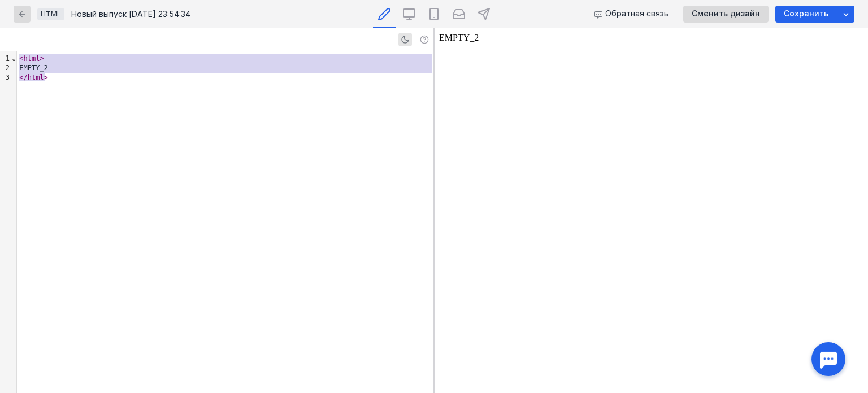
drag, startPoint x: 62, startPoint y: 77, endPoint x: 10, endPoint y: 48, distance: 60.2
click at [10, 48] on div "9 1 2 3 › ⌄ < html > EMPTY_2 </ html >" at bounding box center [217, 210] width 434 height 365
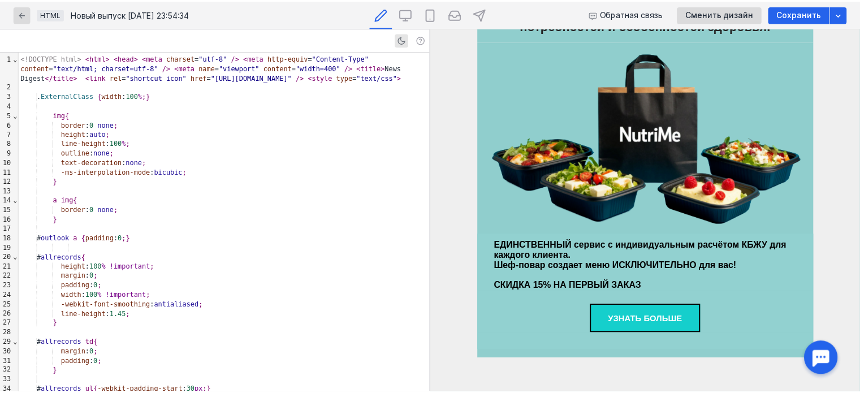
scroll to position [176, 0]
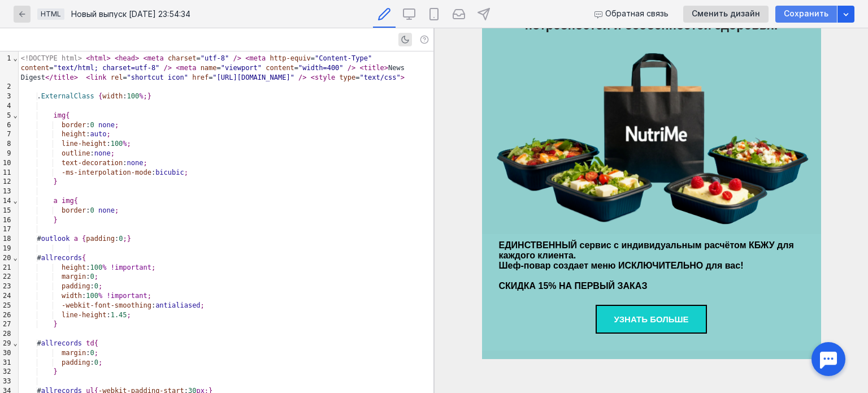
click at [809, 15] on span "Сохранить" at bounding box center [806, 14] width 45 height 10
click at [807, 15] on span "Сохранить" at bounding box center [806, 14] width 45 height 10
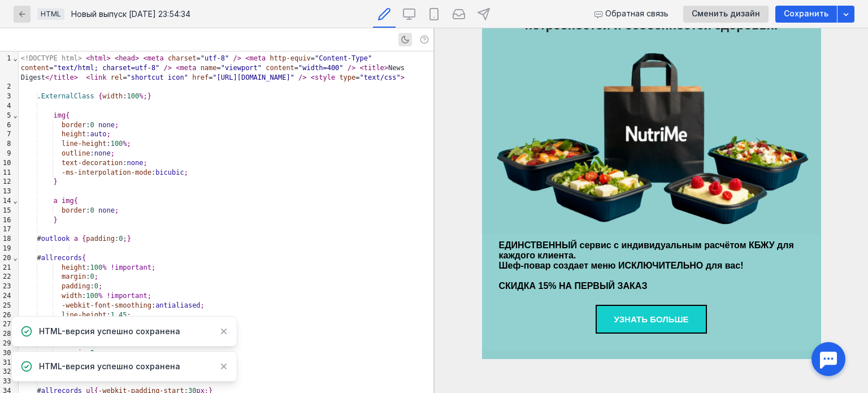
click at [31, 13] on div "HTML Новый выпуск [DATE] 23:54:34" at bounding box center [154, 14] width 280 height 28
click at [25, 14] on icon "button" at bounding box center [22, 14] width 9 height 9
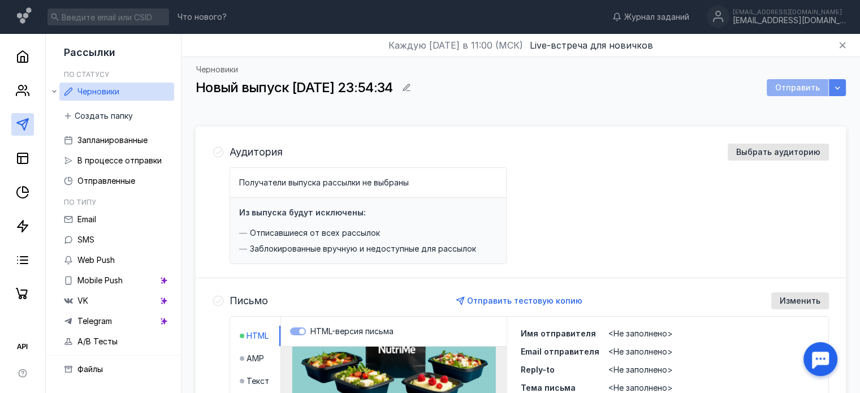
click at [835, 83] on icon "button" at bounding box center [837, 87] width 9 height 9
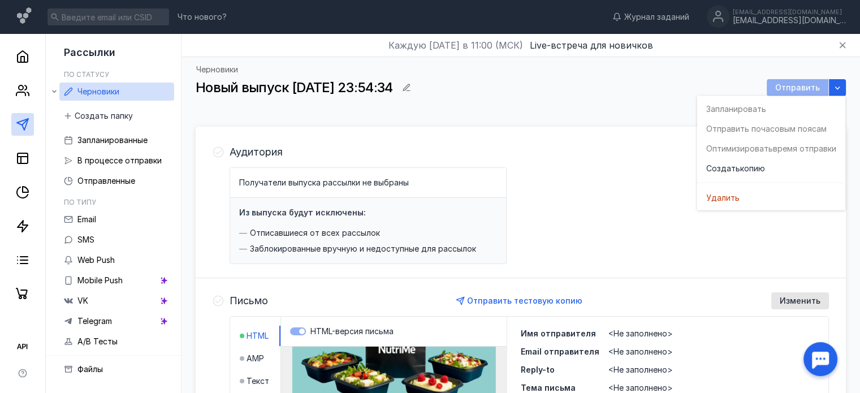
click at [608, 148] on div "Аудитория Выбрать аудиторию" at bounding box center [528, 152] width 599 height 17
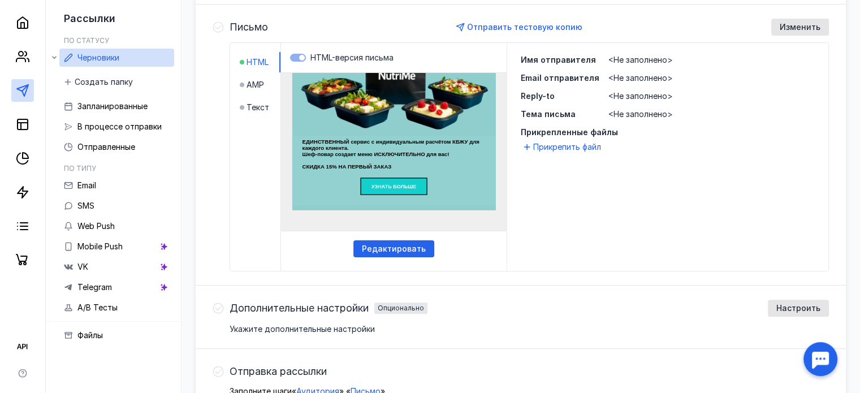
scroll to position [283, 0]
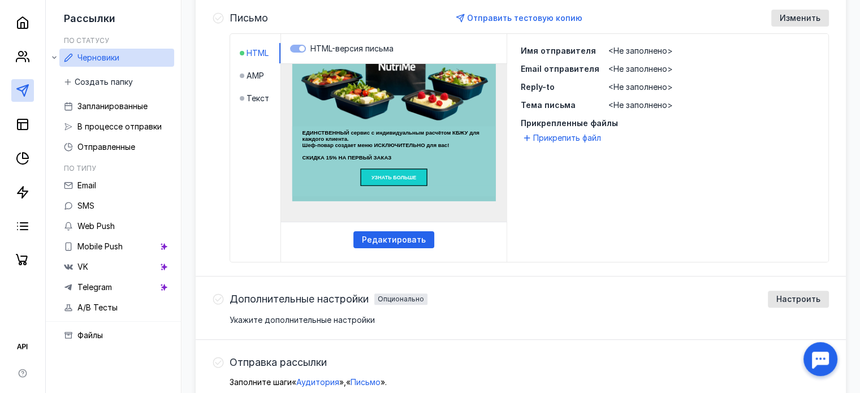
click at [608, 45] on div "<Не заполнено>" at bounding box center [711, 50] width 206 height 11
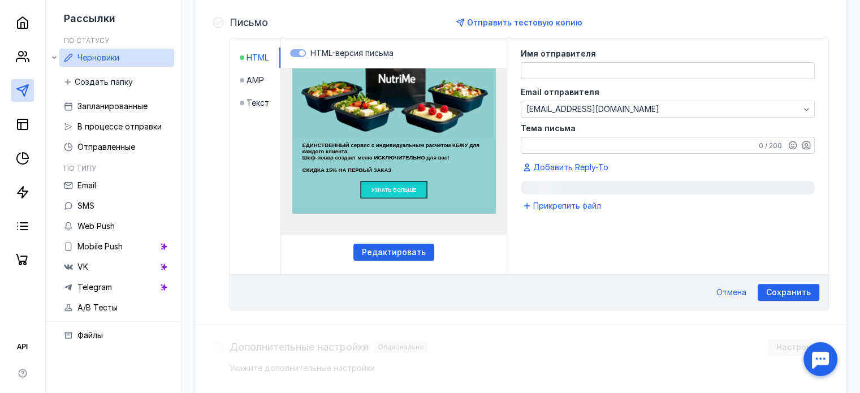
scroll to position [277, 0]
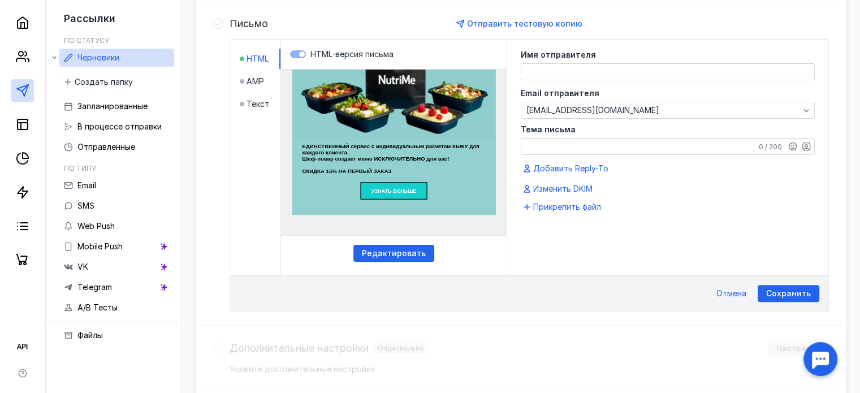
click at [578, 78] on textarea at bounding box center [667, 72] width 293 height 16
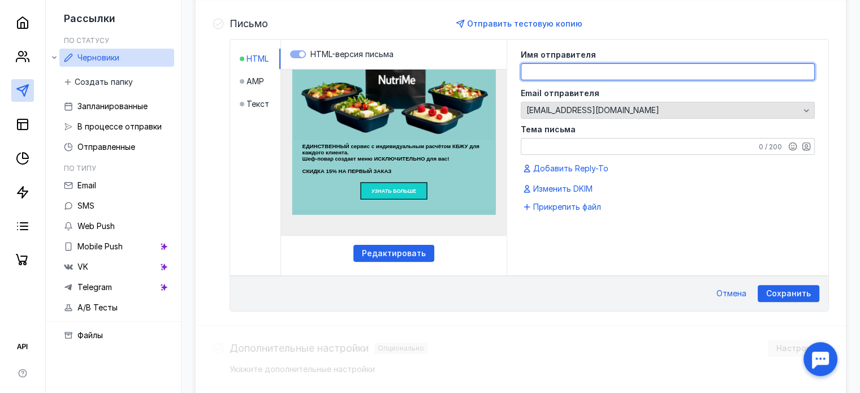
click at [606, 111] on div "Email отправителя [EMAIL_ADDRESS][DOMAIN_NAME]" at bounding box center [668, 103] width 294 height 29
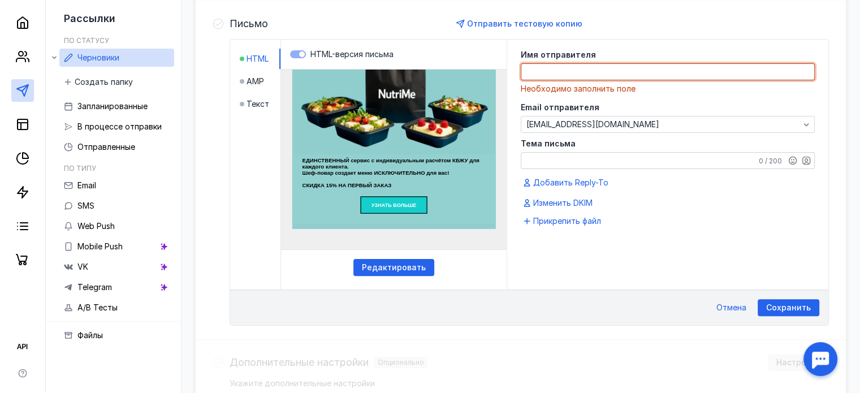
click at [550, 74] on textarea at bounding box center [667, 72] width 293 height 16
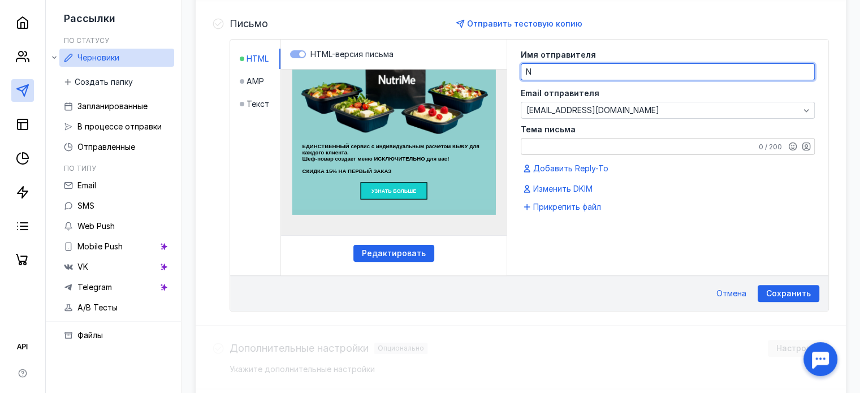
scroll to position [159, 0]
type textarea "NUTRIME"
click at [565, 146] on textarea "Тема письма" at bounding box center [667, 146] width 293 height 16
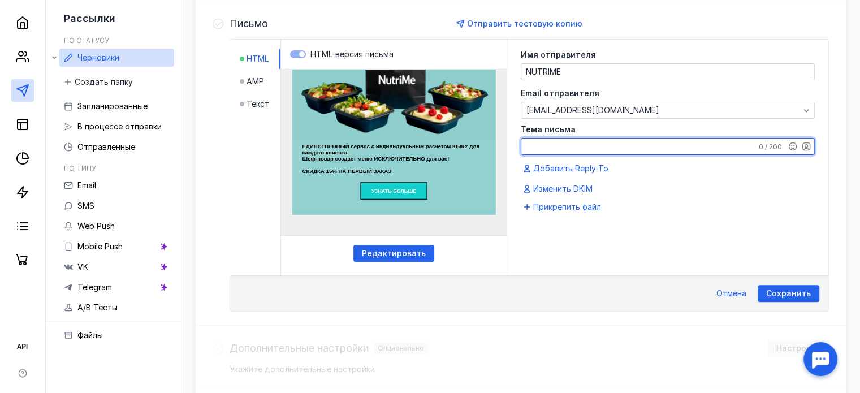
type textarea "г"
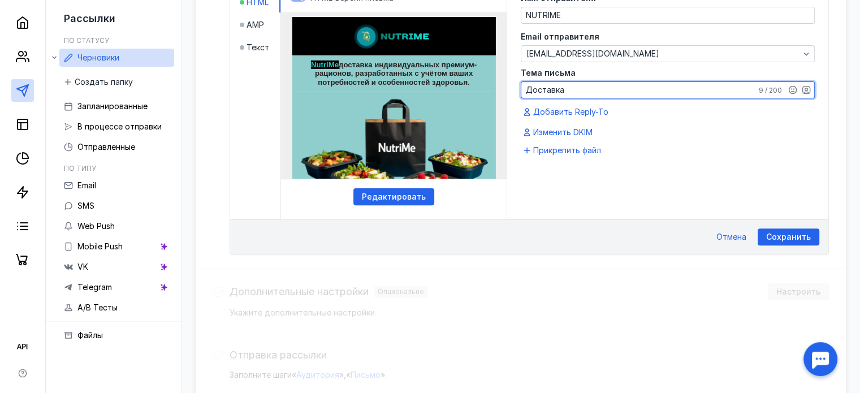
scroll to position [0, 0]
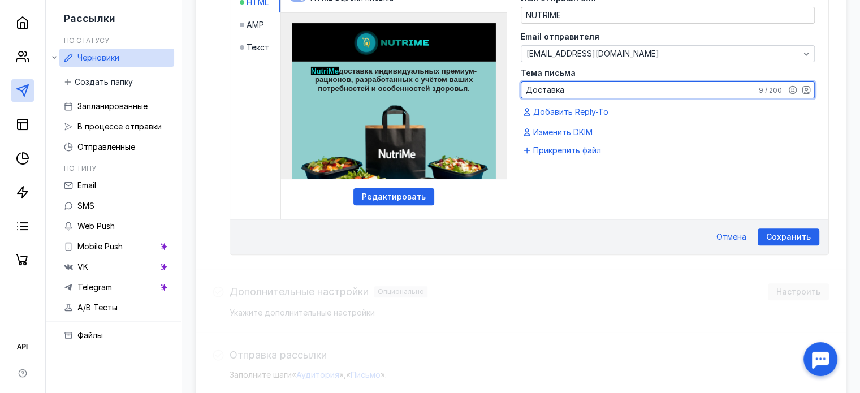
click at [563, 85] on textarea "Доставка" at bounding box center [667, 90] width 293 height 16
click at [573, 85] on textarea "Доставка" at bounding box center [667, 90] width 293 height 16
paste textarea "доставка индивидуальных премиум-рационов"
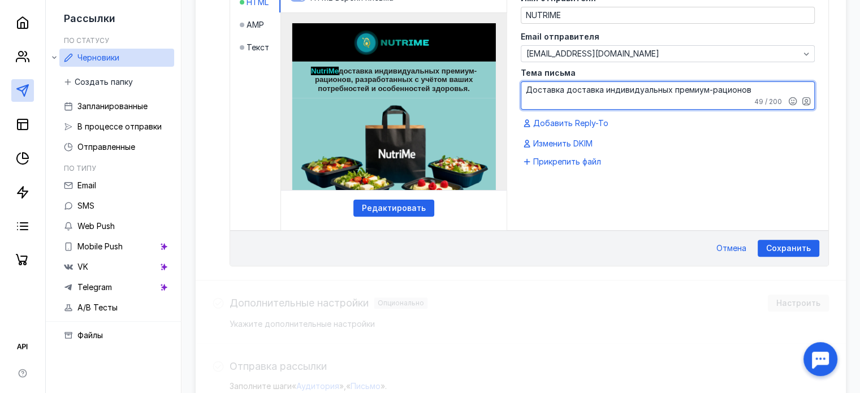
click at [603, 90] on textarea "Доставка доставка индивидуальных премиум-рационов" at bounding box center [667, 95] width 293 height 27
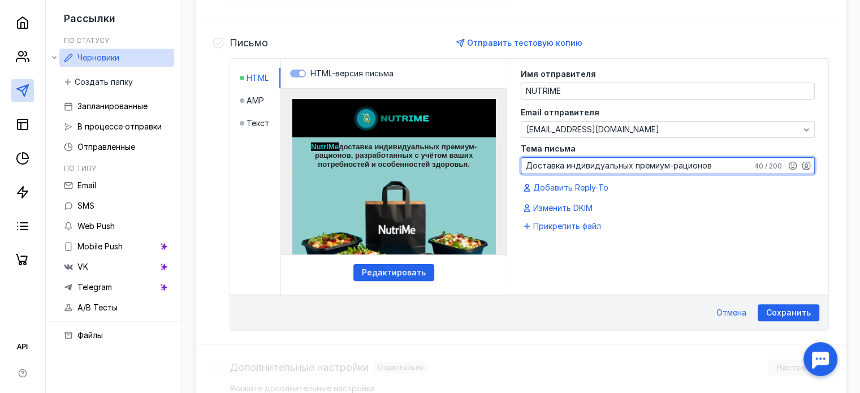
scroll to position [277, 0]
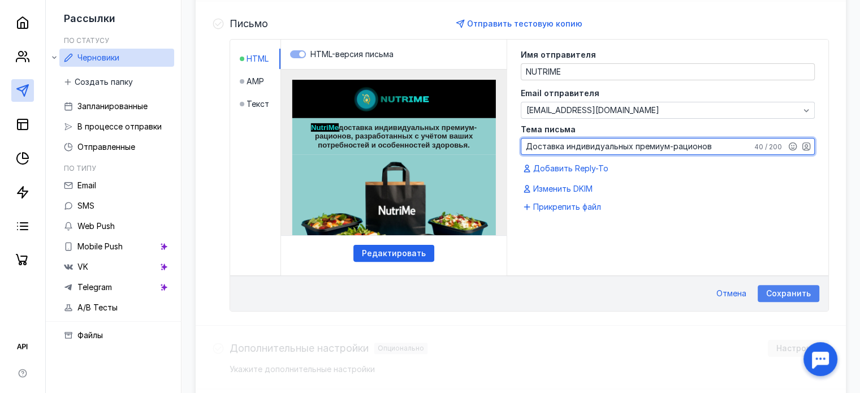
type textarea "Доставка индивидуальных премиум-рационов"
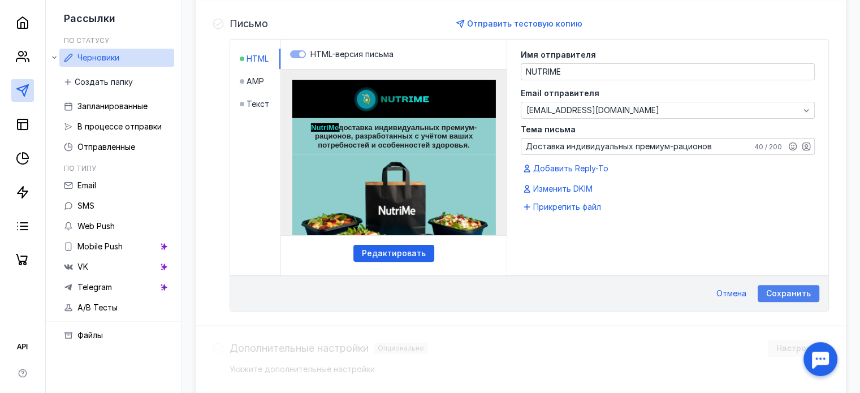
click at [785, 292] on span "Сохранить" at bounding box center [788, 294] width 45 height 10
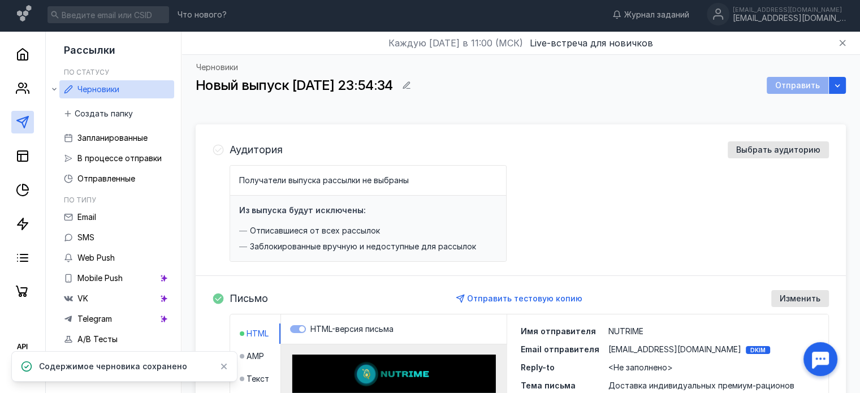
scroll to position [0, 0]
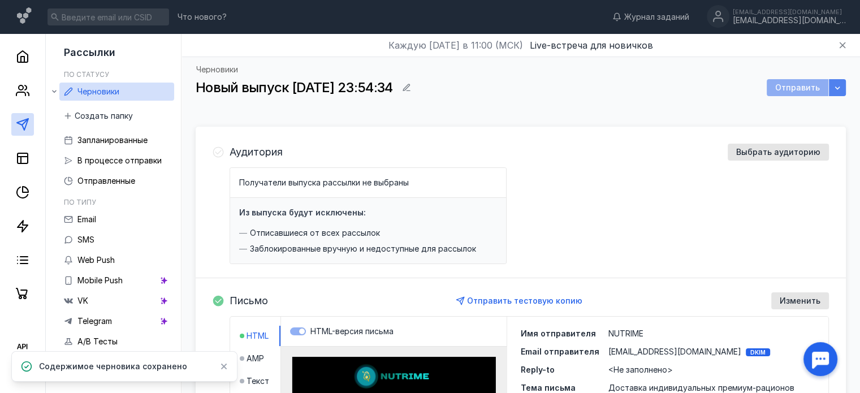
click at [833, 89] on icon "button" at bounding box center [837, 87] width 9 height 9
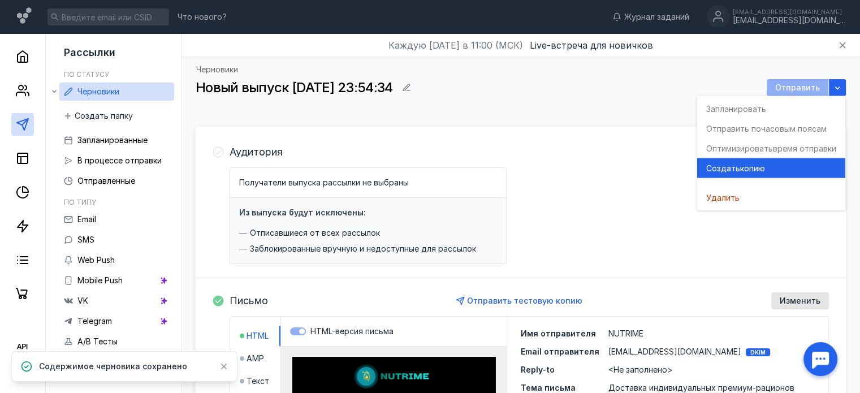
click at [750, 169] on span "копию" at bounding box center [752, 167] width 25 height 11
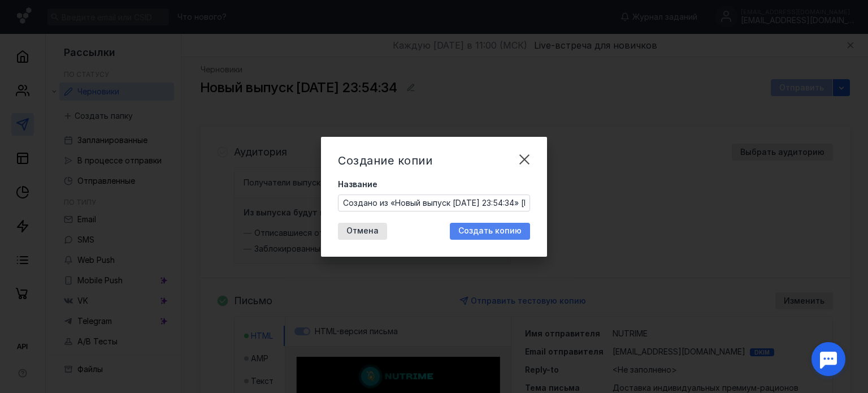
click at [496, 233] on span "Создать копию" at bounding box center [489, 231] width 63 height 10
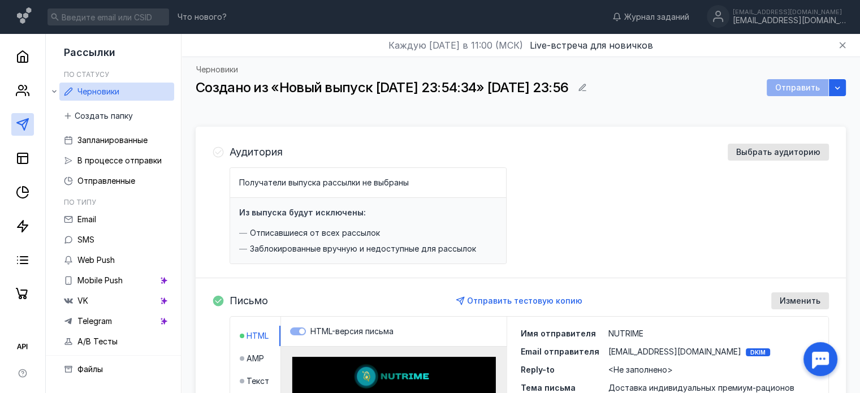
click at [796, 87] on div "Отправить" at bounding box center [797, 87] width 62 height 17
click at [129, 165] on div "В процессе отправки" at bounding box center [119, 161] width 84 height 14
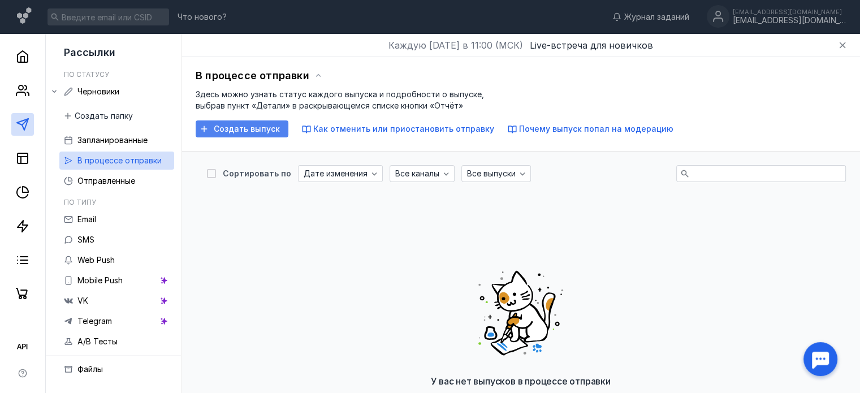
click at [231, 131] on span "Создать выпуск" at bounding box center [247, 129] width 66 height 10
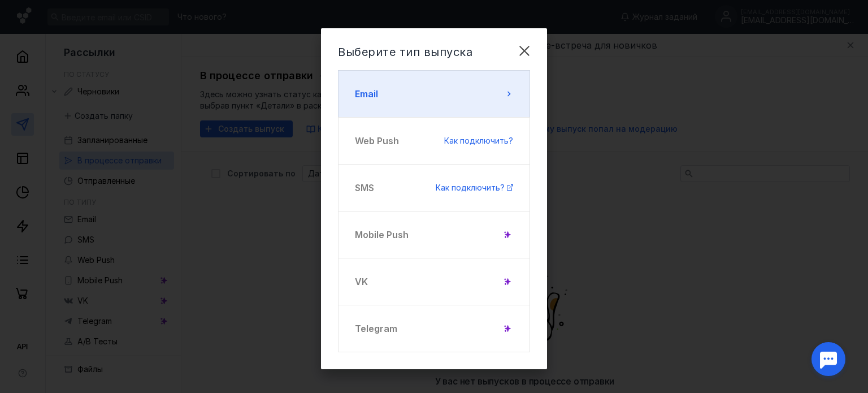
click at [369, 101] on button "Email" at bounding box center [434, 93] width 192 height 47
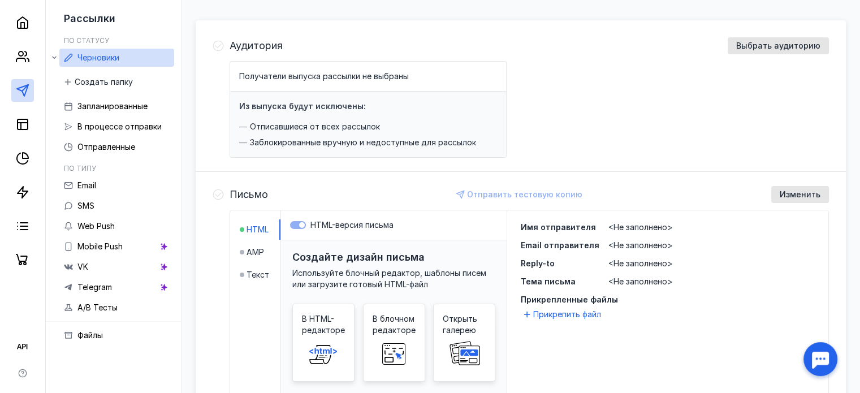
scroll to position [113, 0]
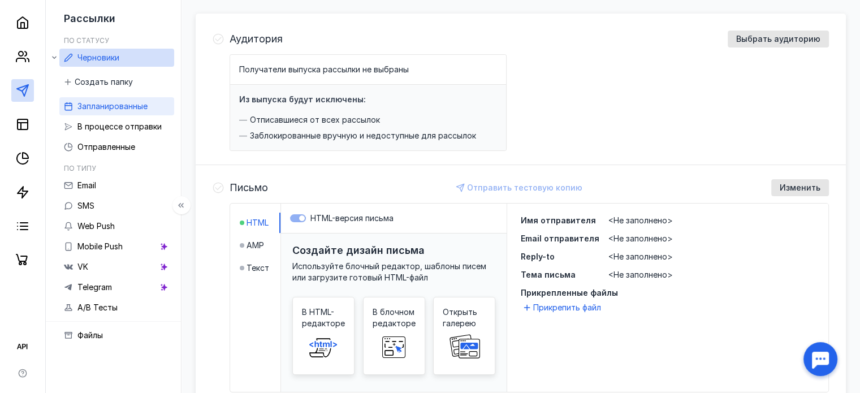
click at [116, 107] on span "Запланированные" at bounding box center [112, 106] width 70 height 10
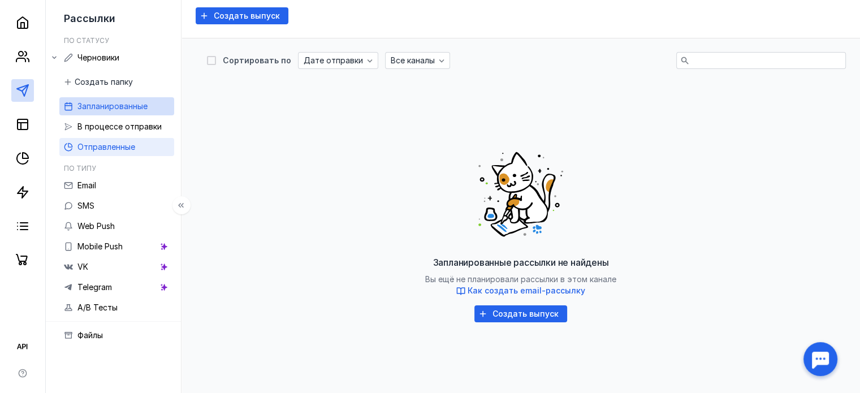
click at [125, 141] on div "Отправленные" at bounding box center [106, 147] width 58 height 14
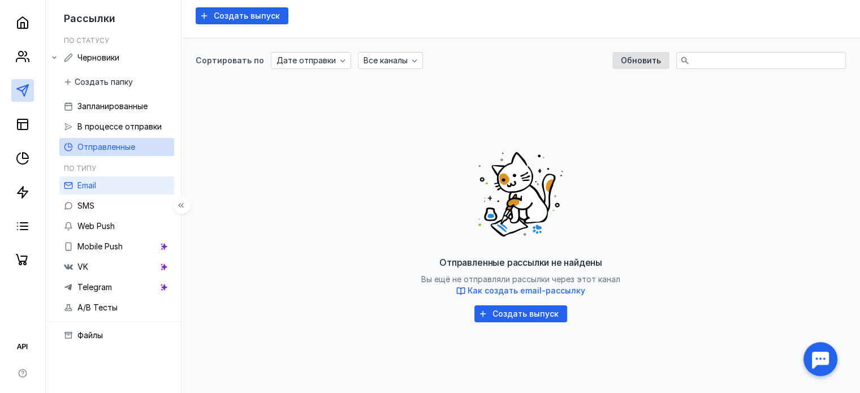
click at [110, 184] on link "Email" at bounding box center [116, 185] width 115 height 18
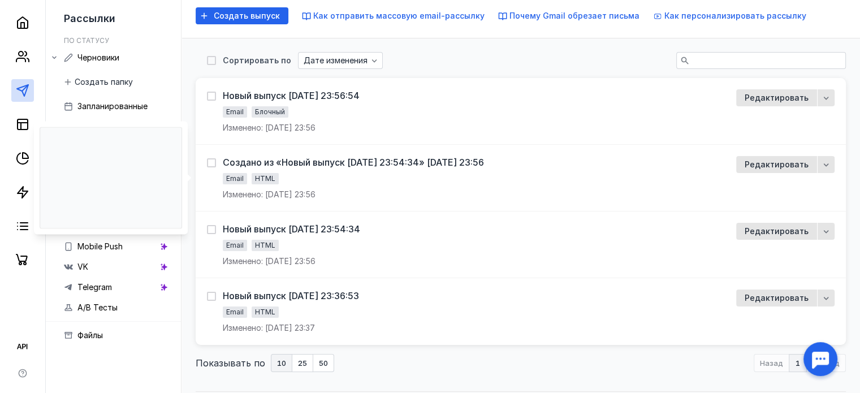
click at [484, 174] on div "Создано из «Новый выпуск [DATE] 23:54:34» [DATE] 23:56 Email HTML Изменено: [DA…" at bounding box center [353, 178] width 261 height 44
click at [310, 164] on div "Создано из «Новый выпуск [DATE] 23:54:34» [DATE] 23:56" at bounding box center [353, 162] width 261 height 11
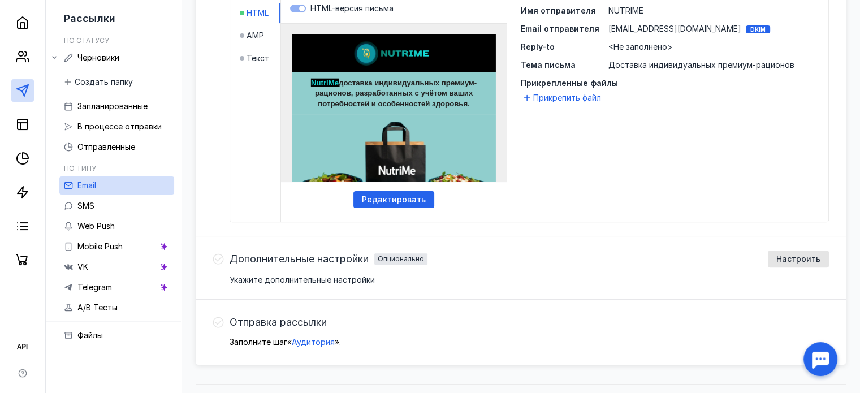
scroll to position [346, 0]
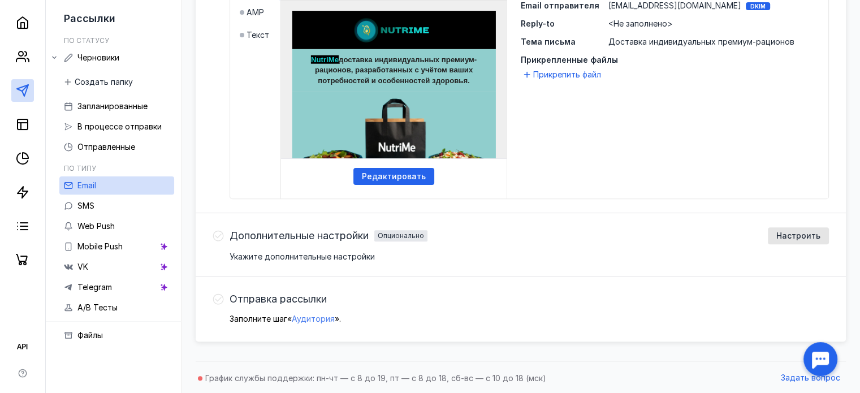
click at [314, 317] on span "Аудитория" at bounding box center [313, 319] width 43 height 10
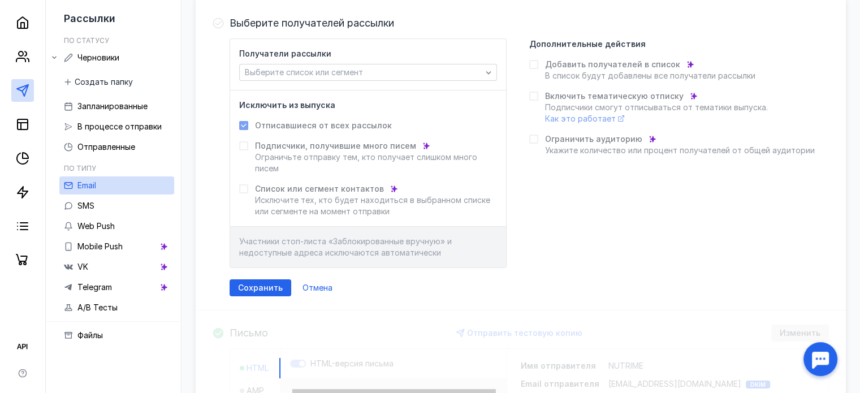
scroll to position [127, 0]
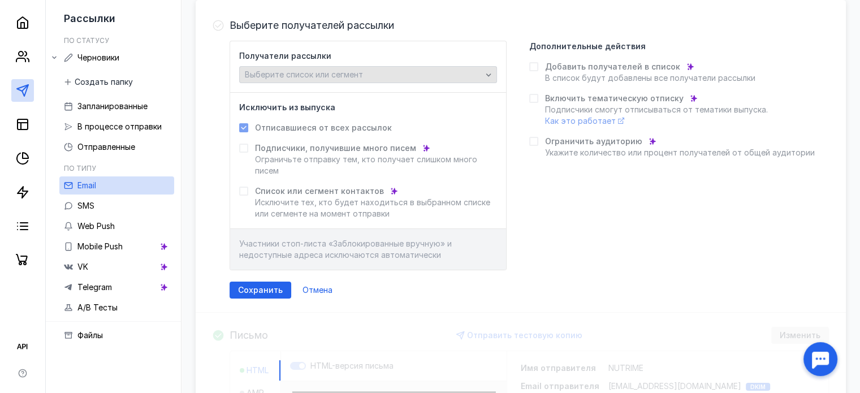
click at [297, 77] on span "Выберите список или сегмент" at bounding box center [304, 75] width 118 height 10
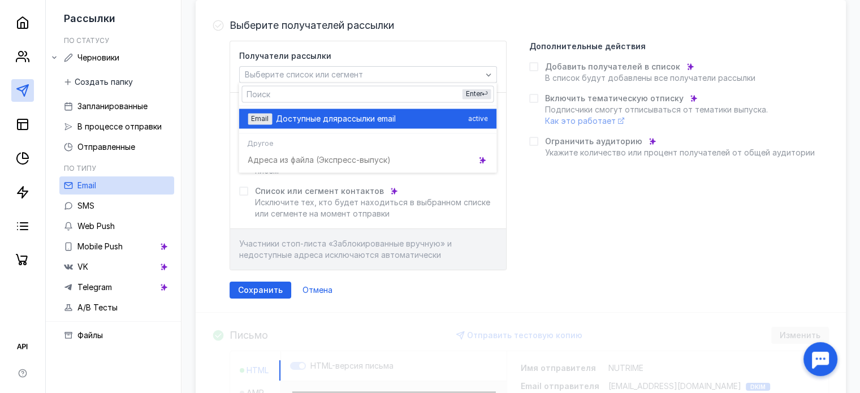
click at [306, 122] on span "Доступные для" at bounding box center [307, 118] width 62 height 11
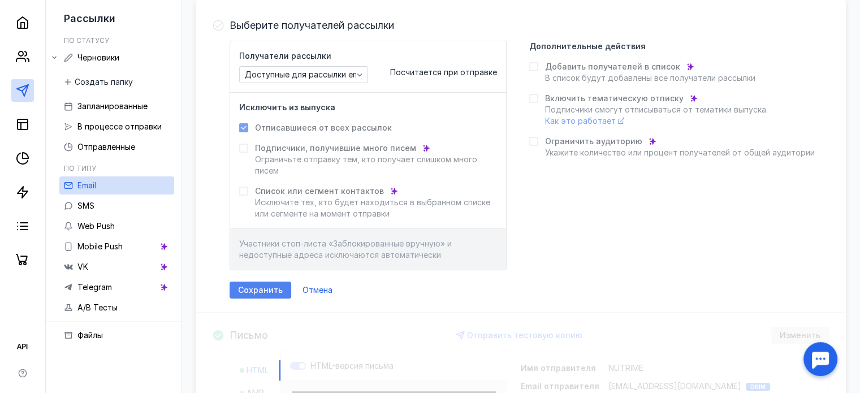
click at [263, 291] on span "Сохранить" at bounding box center [260, 290] width 45 height 10
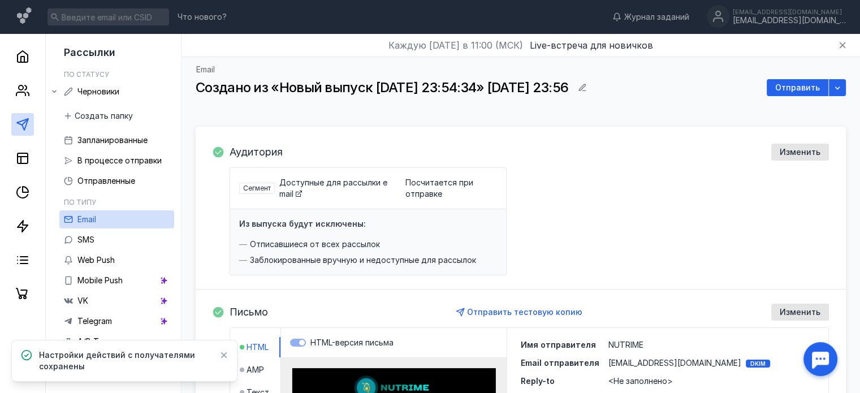
scroll to position [0, 0]
click at [29, 96] on link at bounding box center [22, 90] width 23 height 23
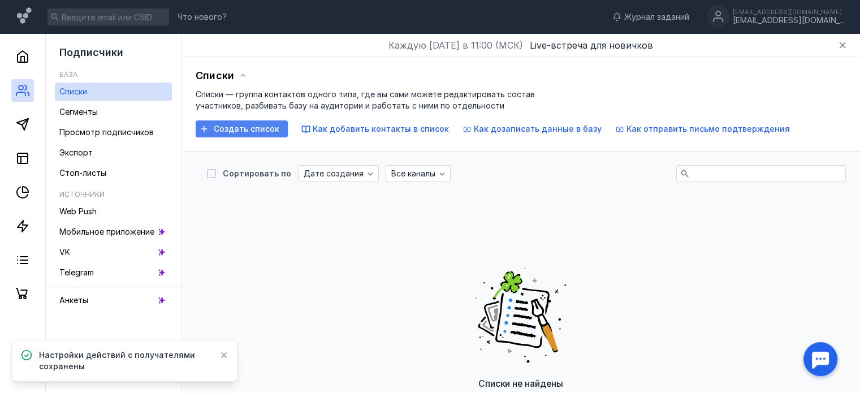
click at [228, 128] on span "Создать список" at bounding box center [247, 129] width 66 height 10
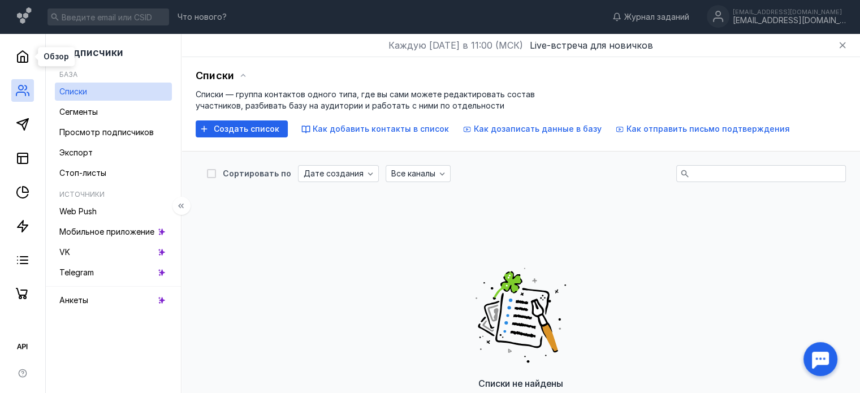
click at [19, 55] on icon at bounding box center [23, 57] width 14 height 14
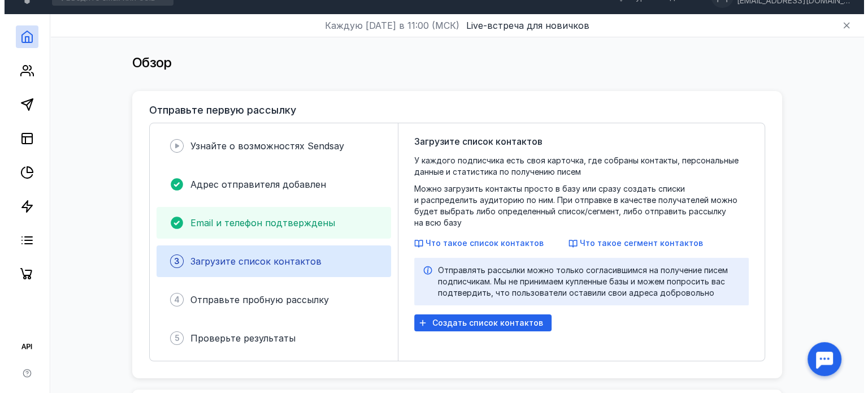
scroll to position [113, 0]
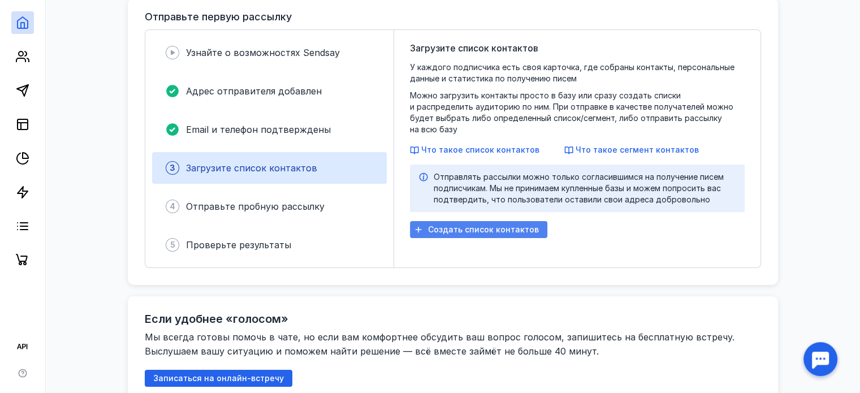
click at [457, 225] on span "Создать список контактов" at bounding box center [483, 230] width 111 height 10
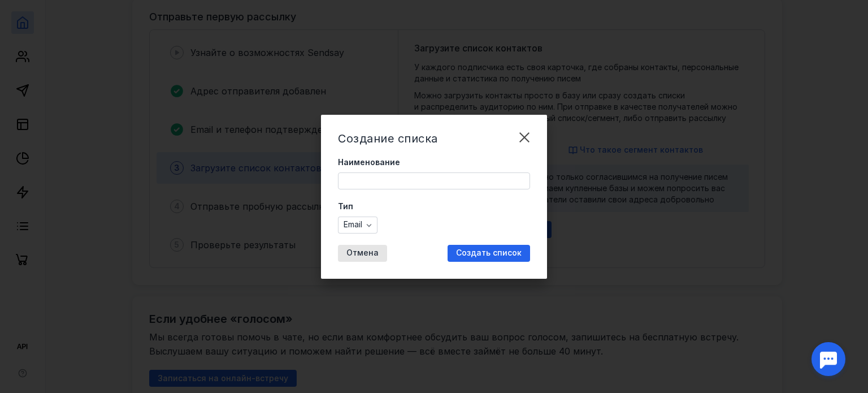
click at [392, 183] on input "Наименование" at bounding box center [434, 181] width 191 height 16
click at [376, 183] on input "Наименование" at bounding box center [434, 181] width 191 height 16
click at [388, 207] on label "Тип" at bounding box center [434, 206] width 192 height 11
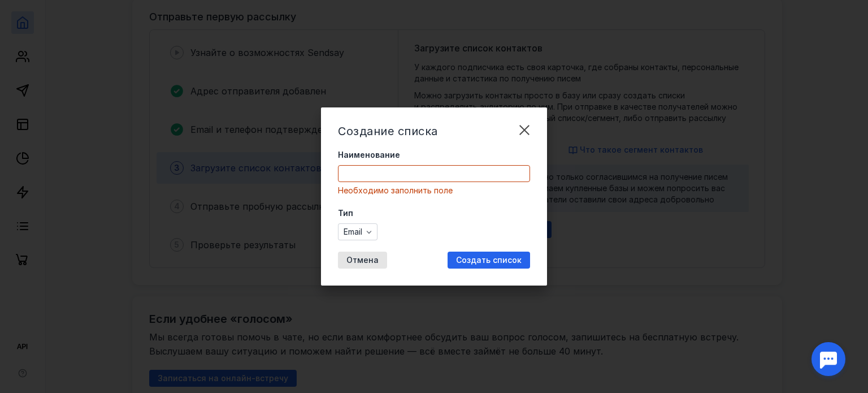
click at [368, 187] on div "Необходимо заполнить поле" at bounding box center [434, 190] width 192 height 11
click at [374, 172] on input "Наименование" at bounding box center [434, 174] width 191 height 16
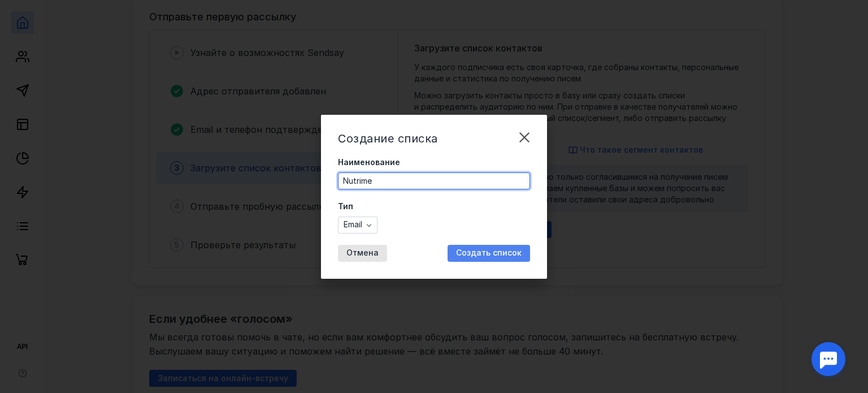
type input "Nutrime"
click at [495, 249] on span "Создать список" at bounding box center [489, 253] width 66 height 10
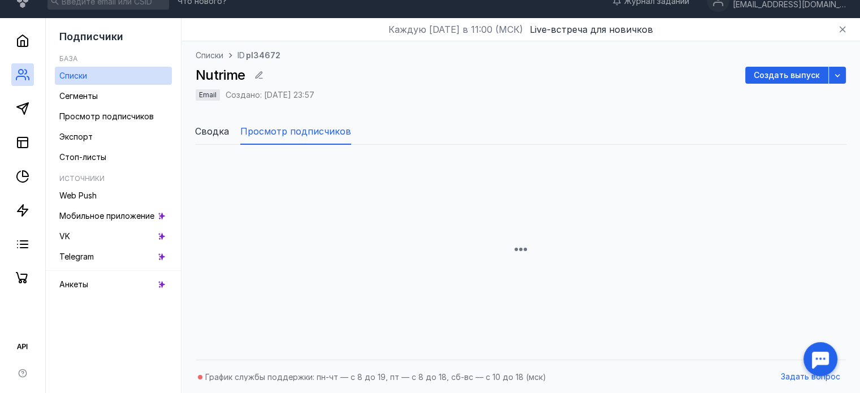
scroll to position [113, 0]
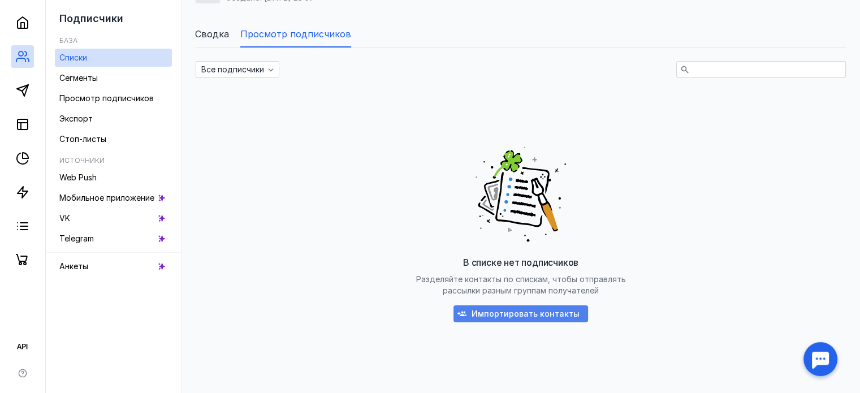
click at [525, 316] on span "Импортировать контакты" at bounding box center [525, 314] width 108 height 10
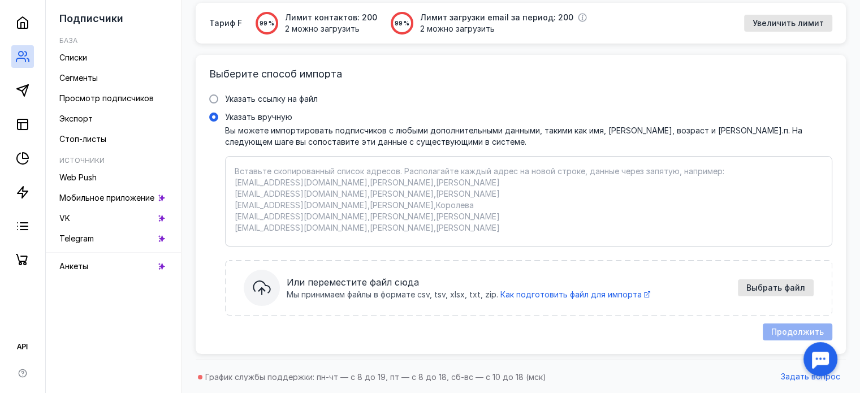
click at [761, 205] on textarea "Указать вручную Вы можете импортировать подписчиков с любыми дополнительными да…" at bounding box center [529, 201] width 588 height 71
paste textarea "i@[DOMAIN_NAME] [EMAIL_ADDRESS][DOMAIN_NAME] [EMAIL_ADDRESS][DOMAIN_NAME] [EMAI…"
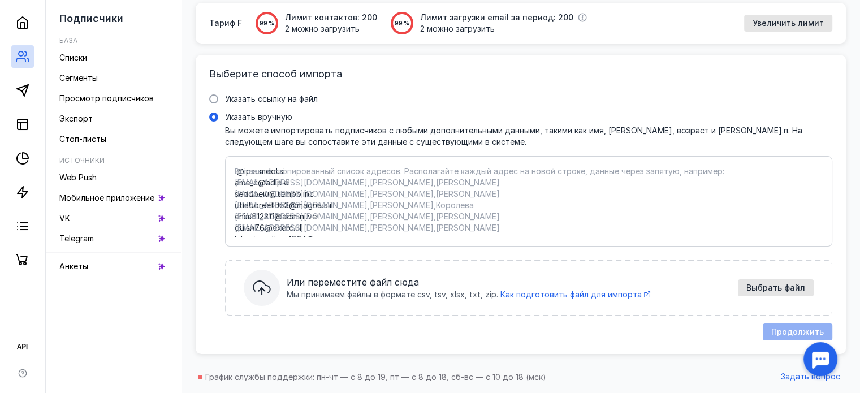
scroll to position [2114, 0]
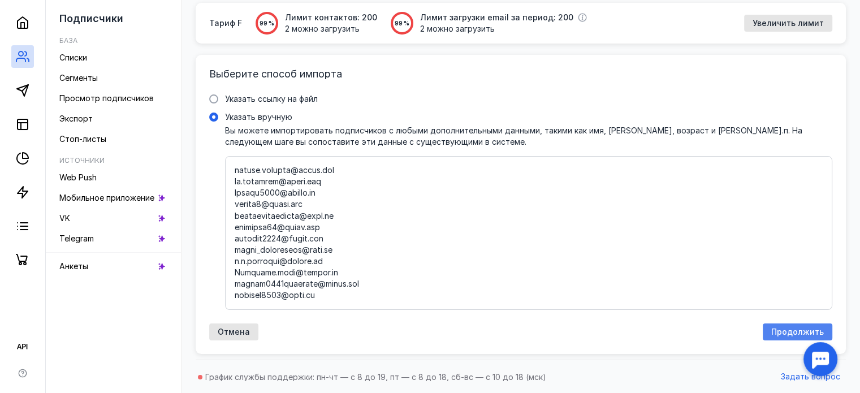
type textarea "i@[DOMAIN_NAME] [EMAIL_ADDRESS][DOMAIN_NAME] [EMAIL_ADDRESS][DOMAIN_NAME] [EMAI…"
click at [794, 333] on span "Продолжить" at bounding box center [797, 332] width 53 height 10
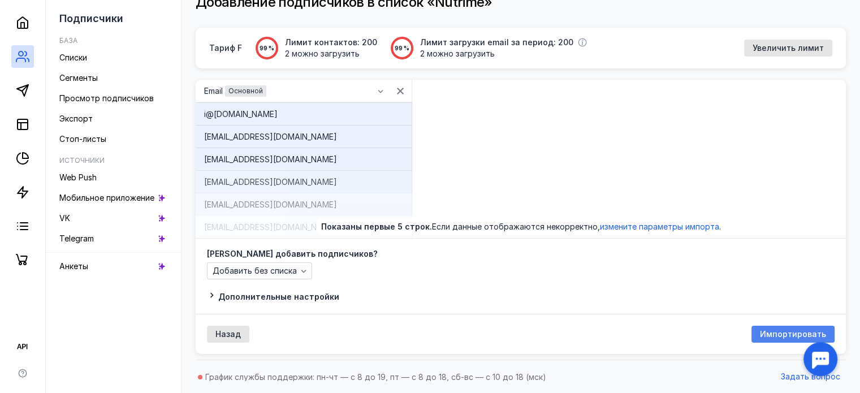
click at [769, 332] on span "Импортировать" at bounding box center [793, 335] width 66 height 10
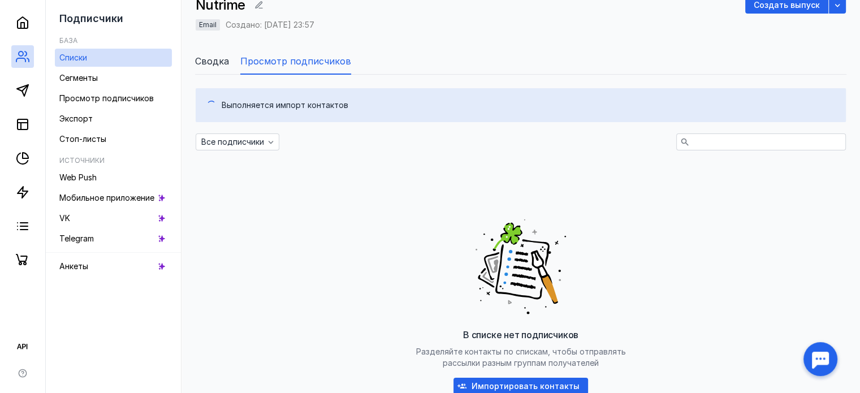
scroll to position [142, 0]
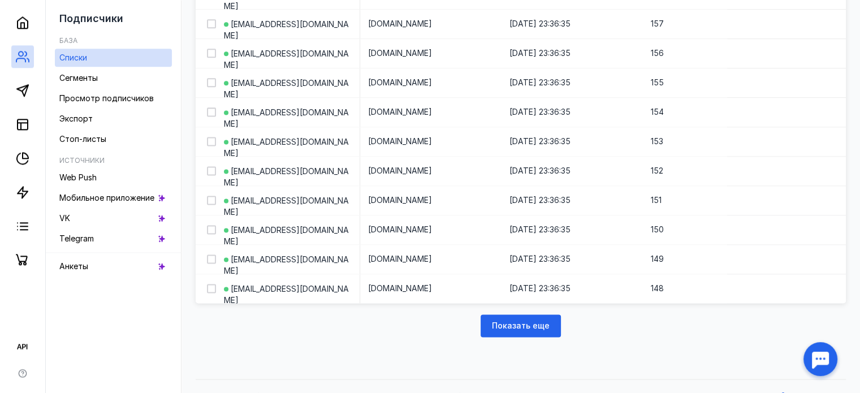
scroll to position [1517, 0]
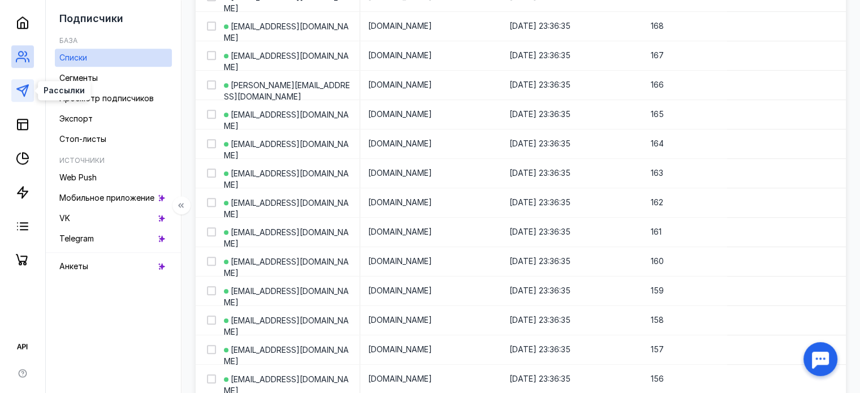
click at [16, 85] on icon at bounding box center [23, 91] width 14 height 14
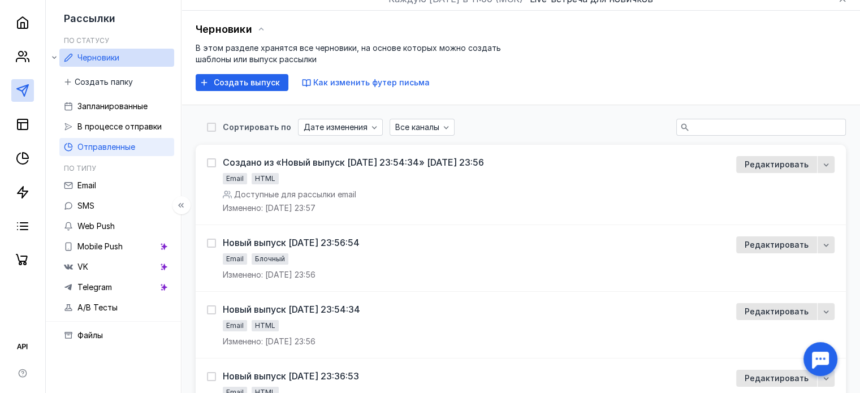
scroll to position [45, 0]
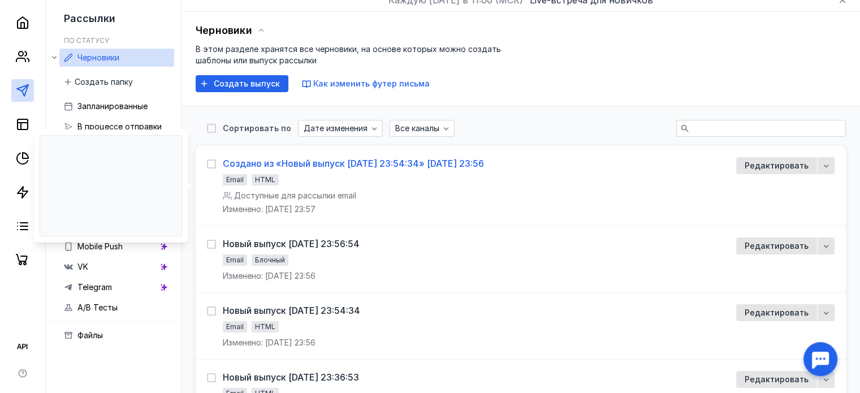
click at [331, 167] on div "Создано из «Новый выпуск [DATE] 23:54:34» [DATE] 23:56" at bounding box center [353, 163] width 261 height 11
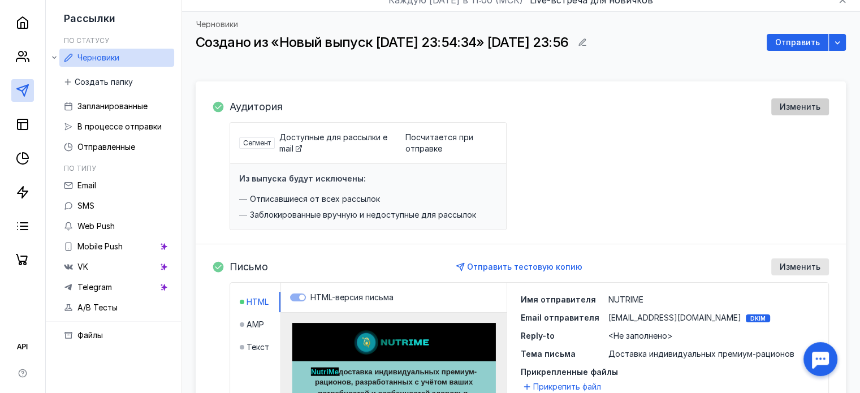
click at [790, 106] on span "Изменить" at bounding box center [799, 107] width 41 height 10
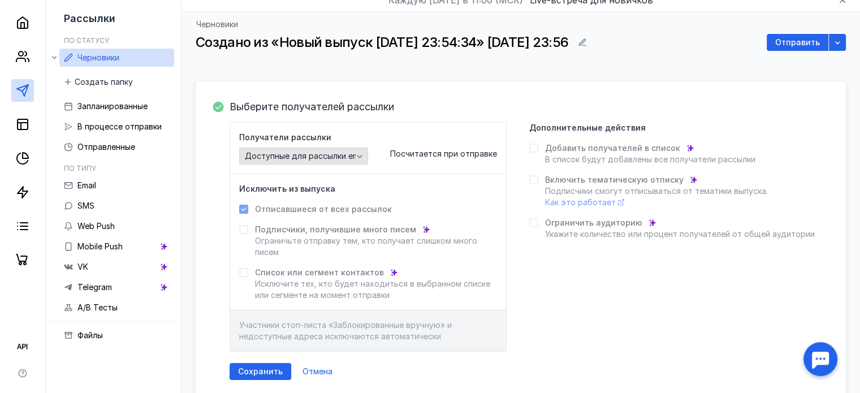
click at [342, 153] on span "Доступные для рассылки email" at bounding box center [306, 156] width 122 height 10
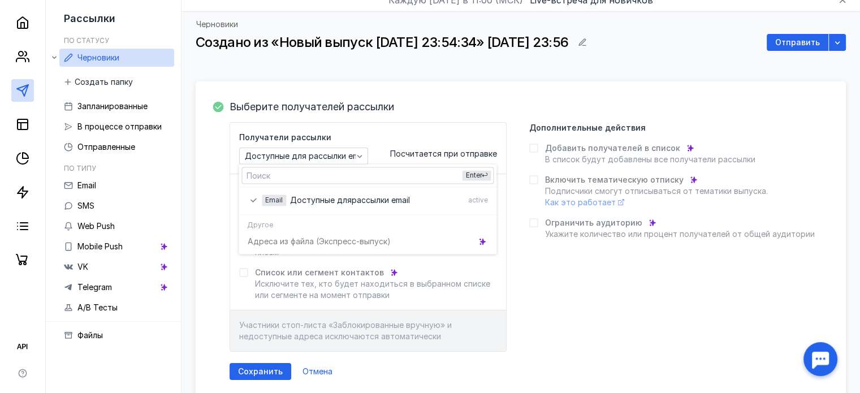
click at [656, 306] on div "Получатели рассылки Доступные для рассылки email Посчитается при отправке Исклю…" at bounding box center [528, 236] width 599 height 229
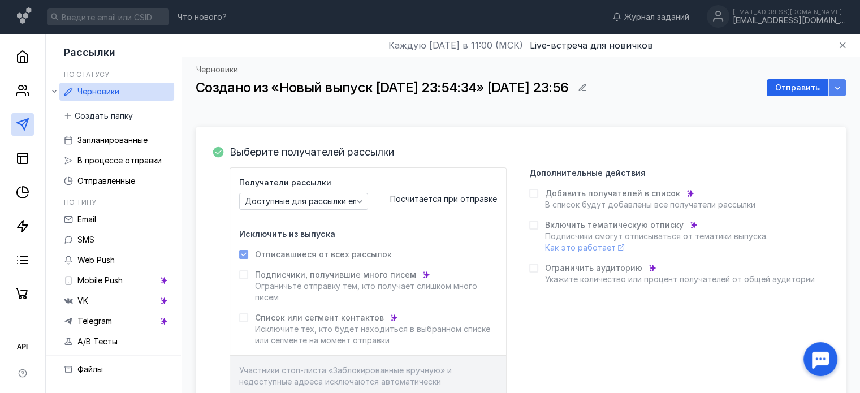
click at [841, 85] on icon "button" at bounding box center [837, 87] width 9 height 9
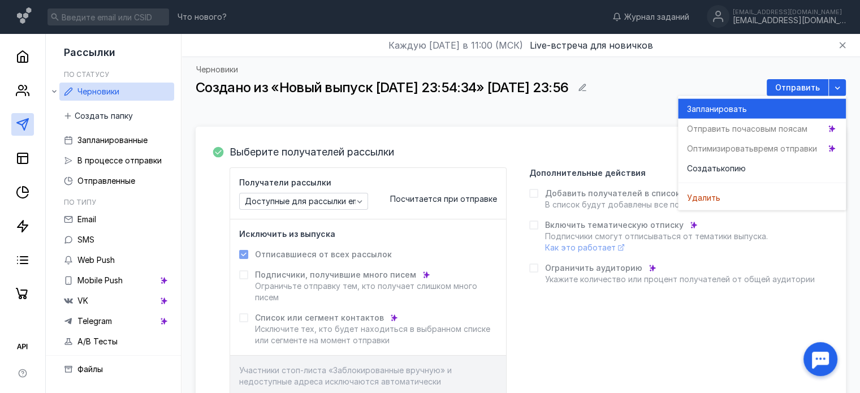
click at [768, 110] on div "Зап ланировать" at bounding box center [762, 108] width 150 height 11
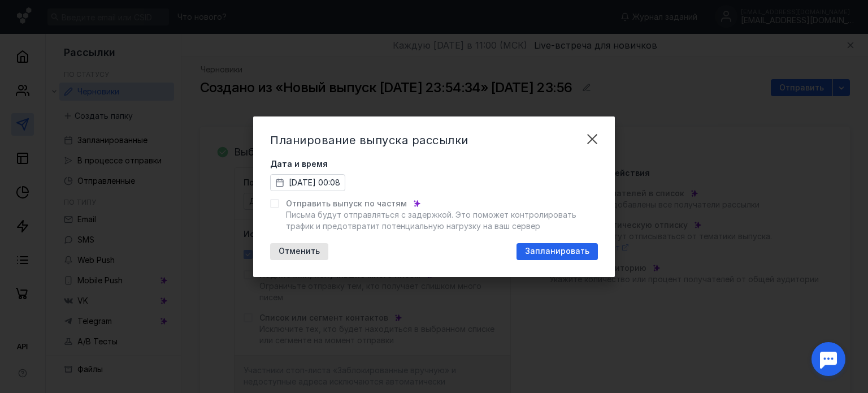
click at [340, 181] on span "[DATE] 00:08" at bounding box center [314, 182] width 51 height 11
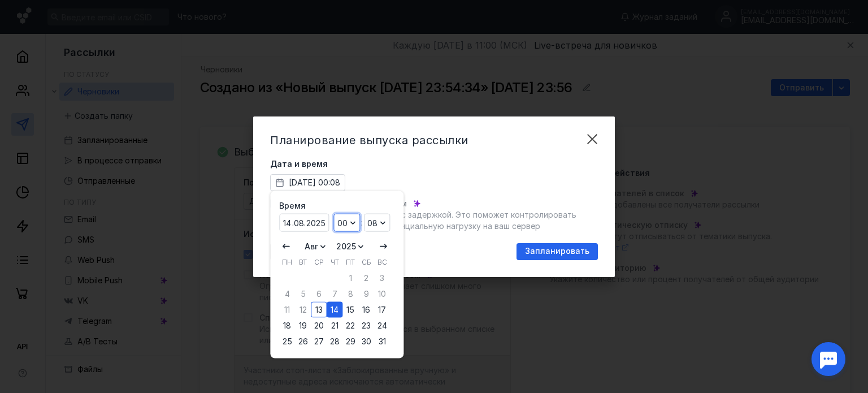
click at [356, 226] on icon at bounding box center [352, 222] width 9 height 9
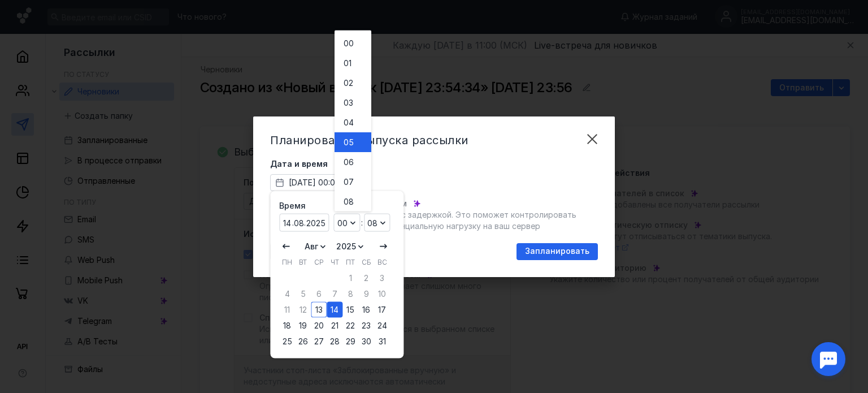
click at [349, 141] on span "05" at bounding box center [349, 141] width 10 height 11
type input "05"
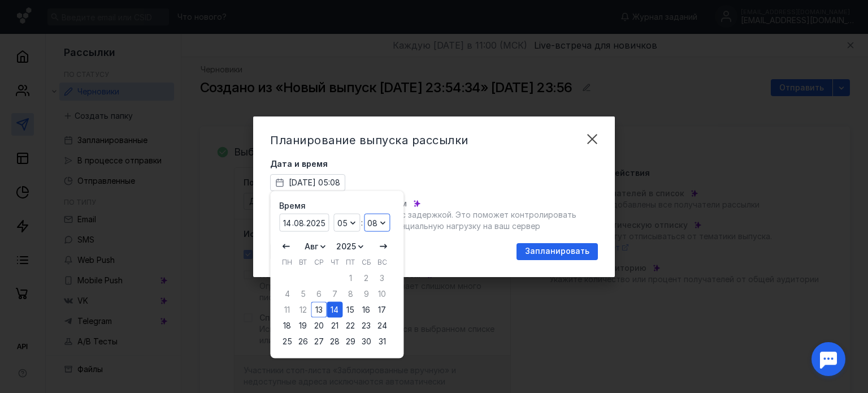
click at [389, 219] on div "08" at bounding box center [377, 223] width 27 height 18
click at [385, 222] on icon at bounding box center [382, 222] width 9 height 9
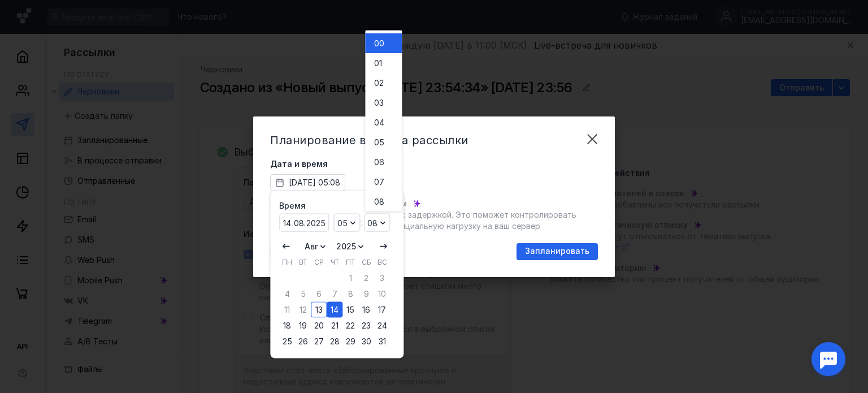
click at [389, 49] on button "00" at bounding box center [383, 43] width 37 height 20
type input "00"
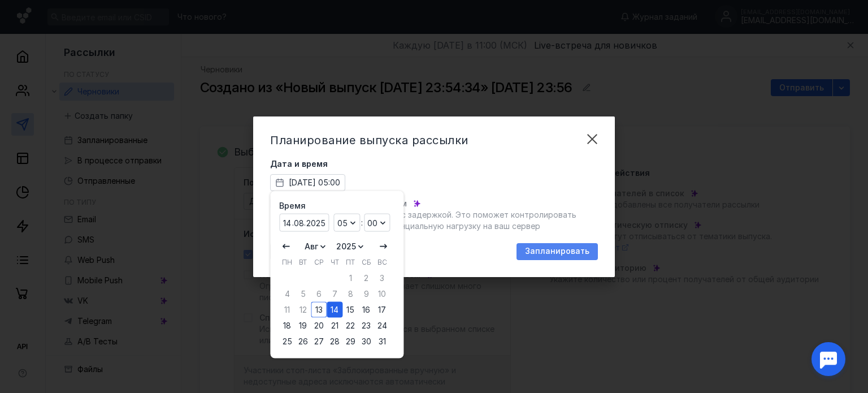
click at [557, 249] on span "Запланировать" at bounding box center [557, 251] width 64 height 10
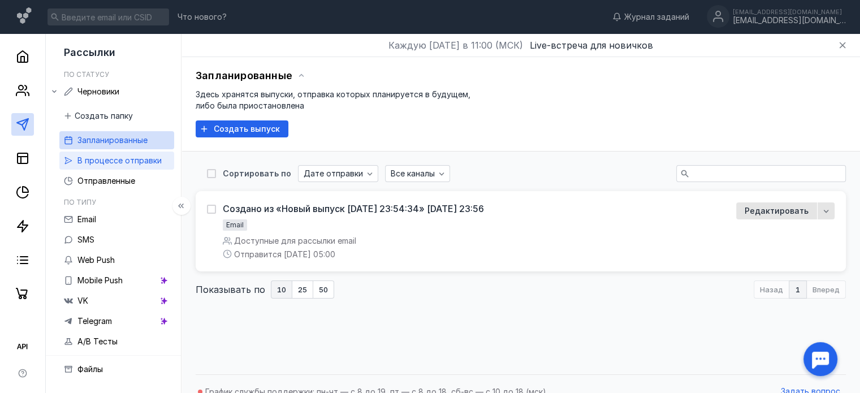
click at [134, 158] on span "В процессе отправки" at bounding box center [119, 160] width 84 height 10
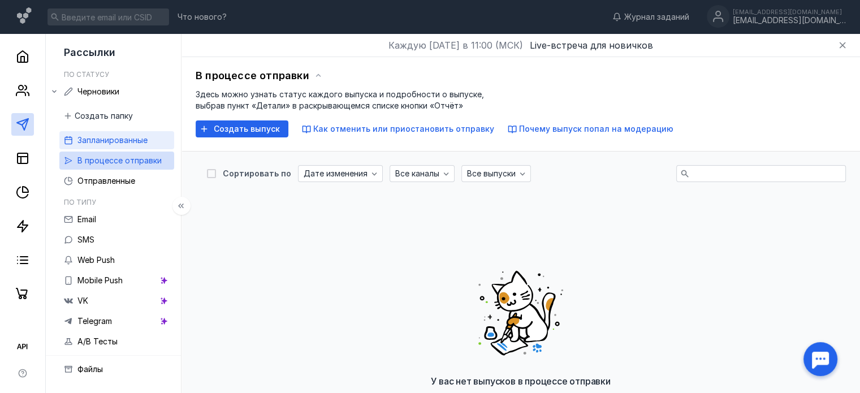
click at [136, 135] on span "Запланированные" at bounding box center [112, 140] width 70 height 10
